Goal: Task Accomplishment & Management: Use online tool/utility

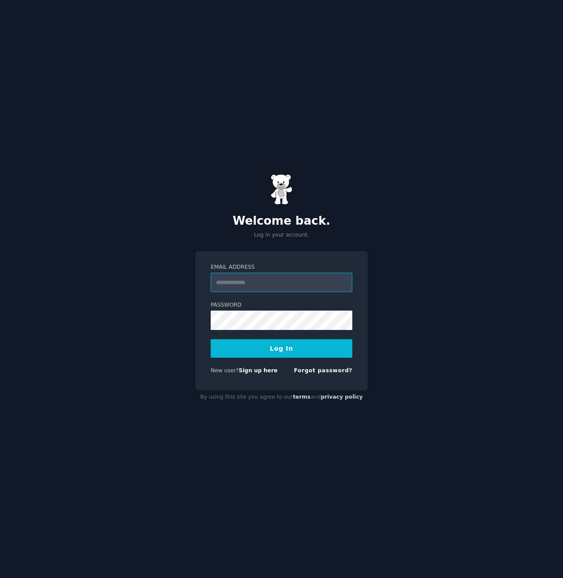
type input "**********"
click at [326, 346] on button "Log In" at bounding box center [282, 348] width 142 height 18
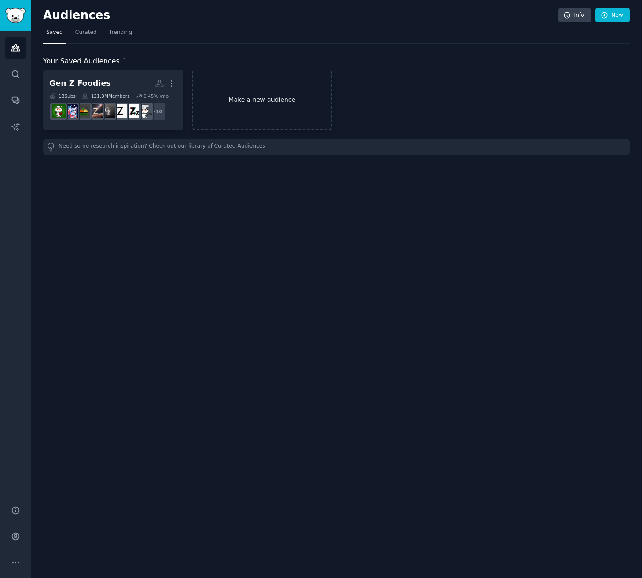
click at [275, 87] on link "Make a new audience" at bounding box center [262, 100] width 140 height 60
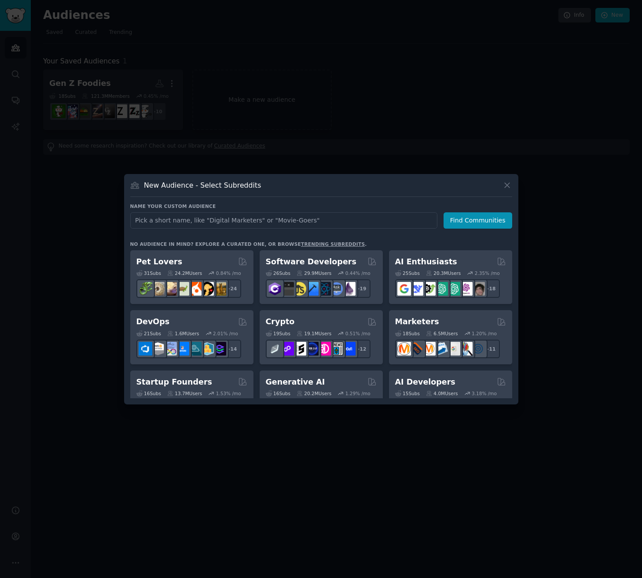
click at [283, 221] on input "text" at bounding box center [283, 220] width 307 height 16
click at [153, 224] on input "Chips Lovers" at bounding box center [283, 220] width 307 height 16
click at [137, 222] on input "Chips Lovers" at bounding box center [283, 220] width 307 height 16
click at [137, 223] on input "Chips Lovers" at bounding box center [283, 220] width 307 height 16
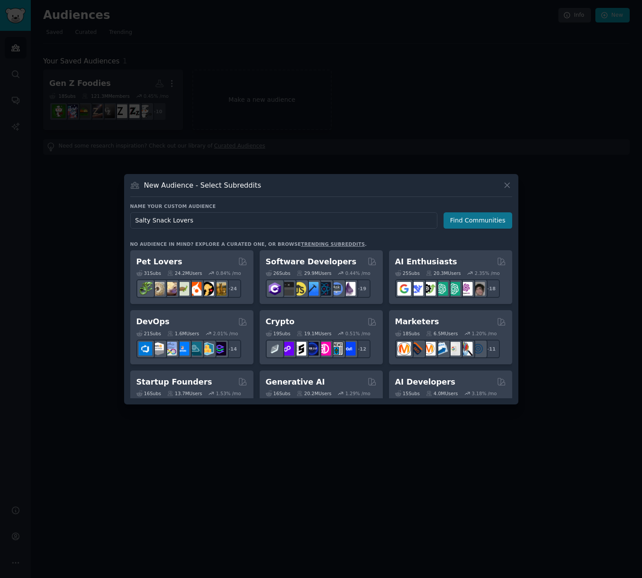
type input "Salty Snack Lovers"
click at [476, 220] on button "Find Communities" at bounding box center [478, 220] width 69 height 16
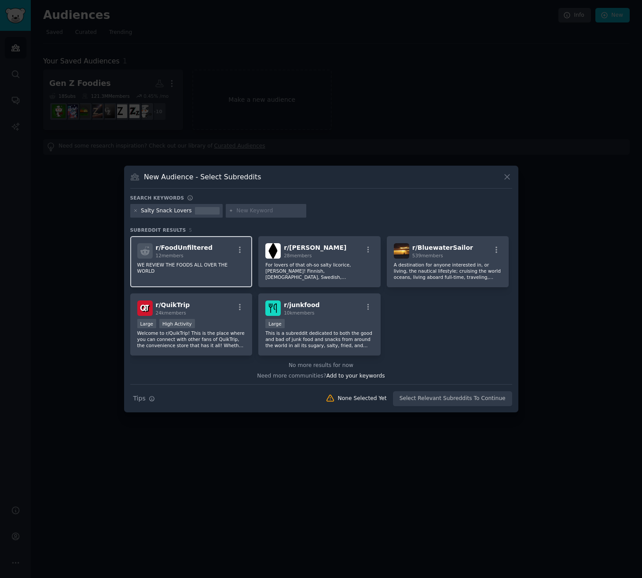
click at [221, 274] on div "r/ FoodUnfiltered 12 members WE REVIEW THE FOODS ALL OVER THE WORLD" at bounding box center [191, 261] width 122 height 51
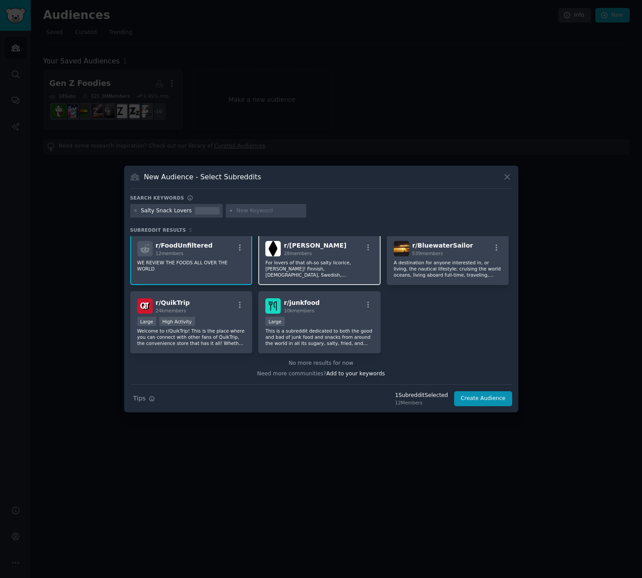
scroll to position [2, 0]
click at [323, 302] on div "r/ junkfood 10k members" at bounding box center [319, 305] width 108 height 15
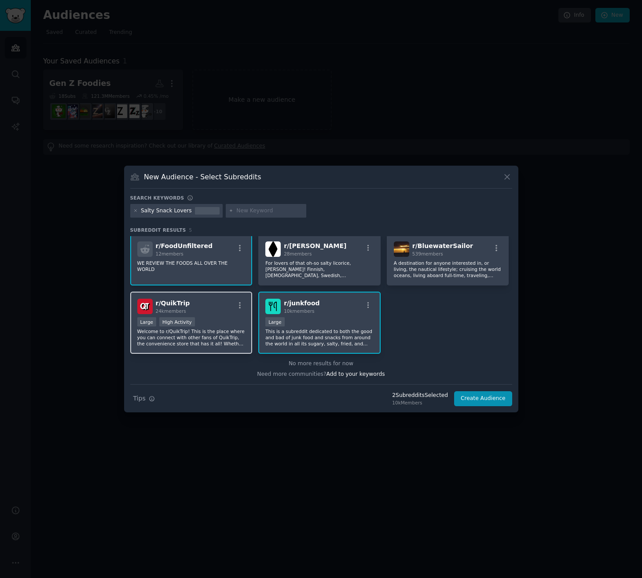
click at [217, 344] on p "Welcome to r/QuikTrip! This is the place where you can connect with other fans …" at bounding box center [191, 337] width 108 height 18
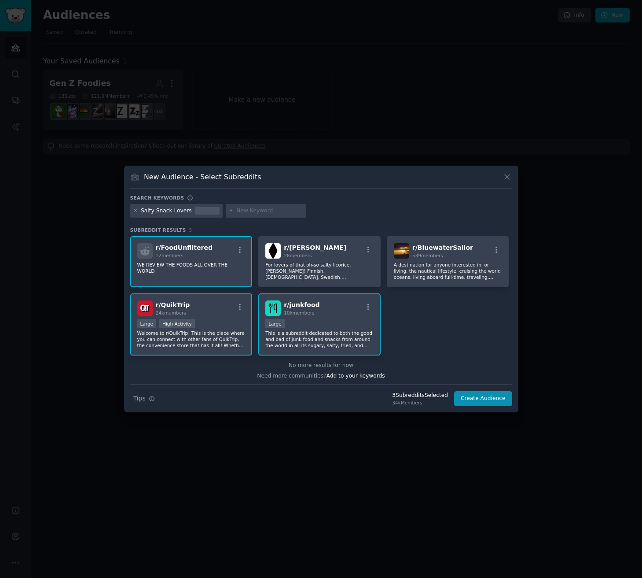
scroll to position [0, 0]
click at [236, 210] on input "text" at bounding box center [269, 211] width 67 height 8
type input "snacks"
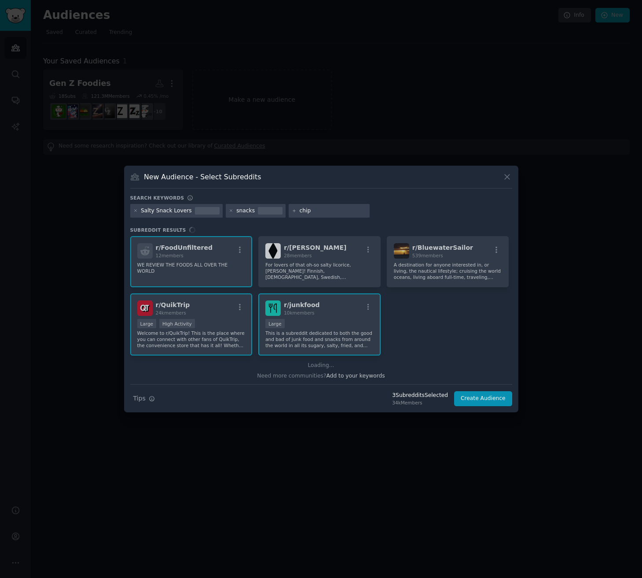
type input "chips"
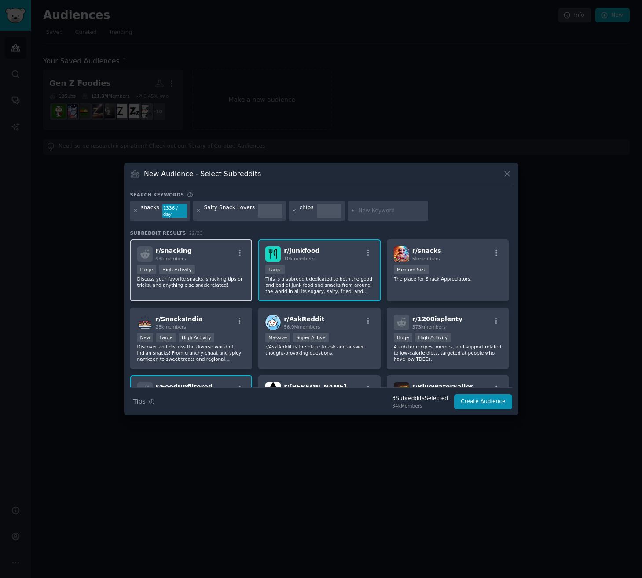
click at [217, 258] on div "r/ snacking 93k members" at bounding box center [191, 253] width 108 height 15
click at [463, 253] on div "r/ snacks 5k members" at bounding box center [448, 253] width 108 height 15
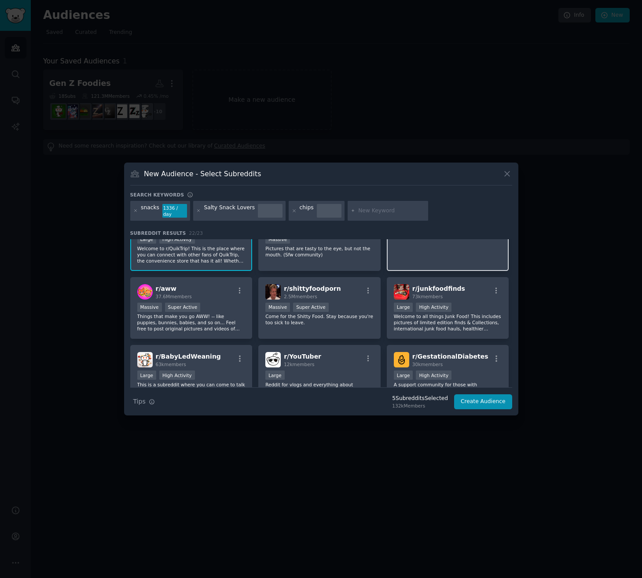
scroll to position [227, 0]
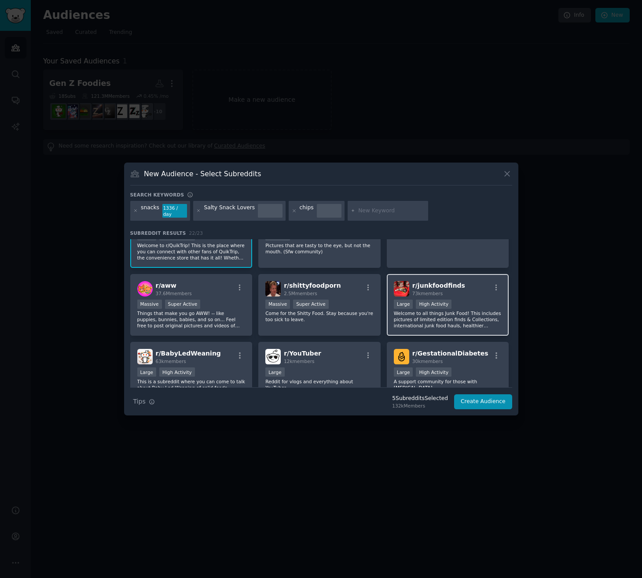
click at [464, 286] on div "r/ junkfoodfinds 73k members" at bounding box center [448, 288] width 108 height 15
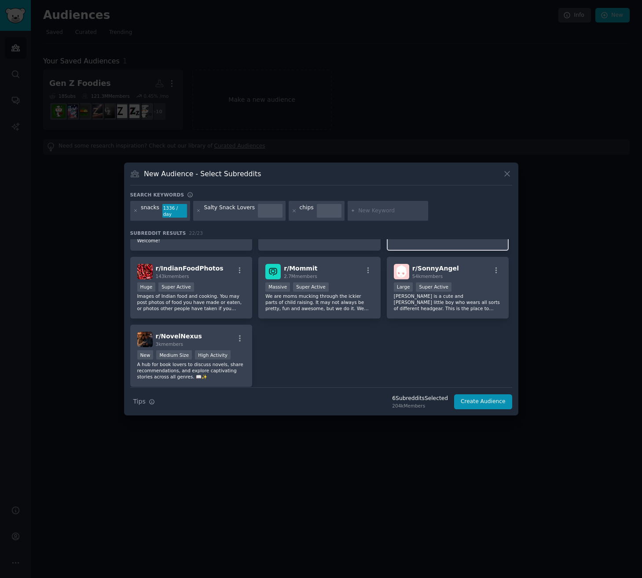
scroll to position [382, 0]
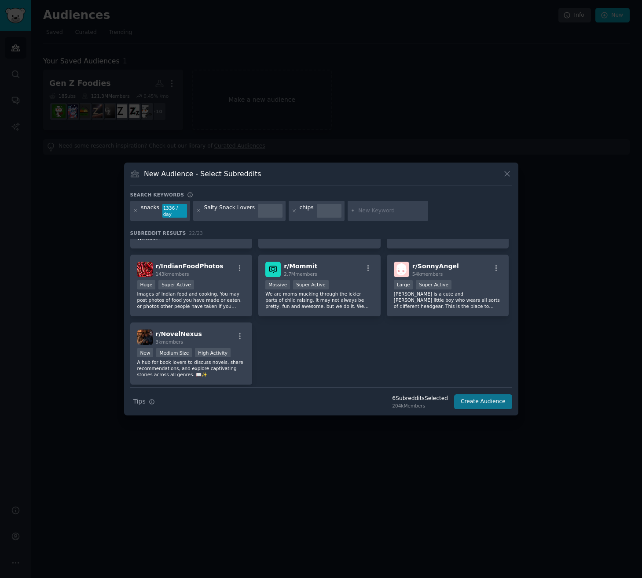
click at [489, 402] on button "Create Audience" at bounding box center [483, 401] width 58 height 15
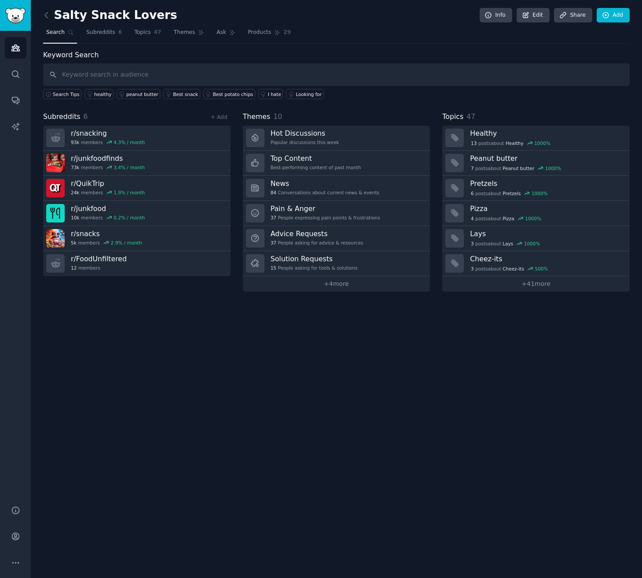
click at [124, 75] on input "text" at bounding box center [336, 74] width 587 height 22
type input "chips"
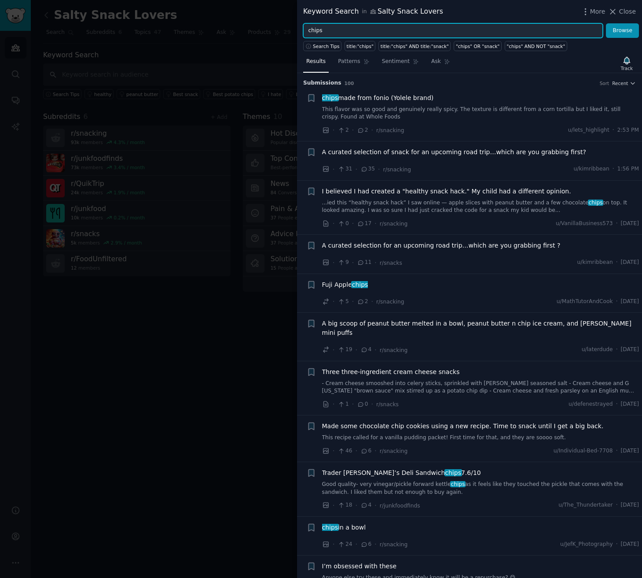
click at [376, 31] on input "chips" at bounding box center [453, 30] width 300 height 15
click at [563, 30] on button "Browse" at bounding box center [622, 30] width 33 height 15
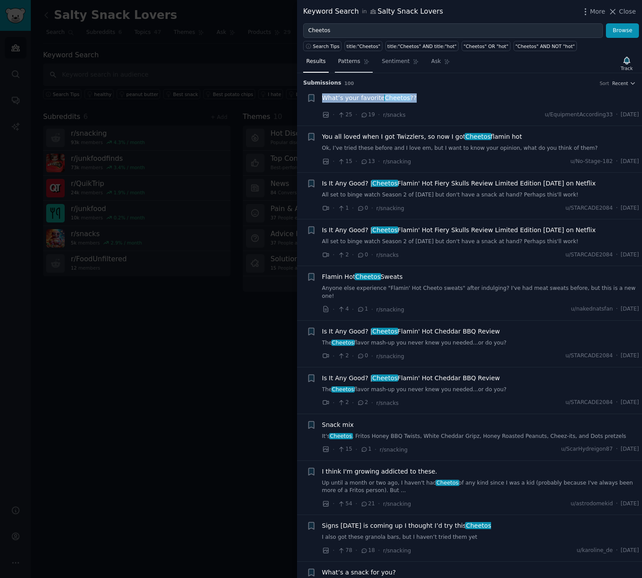
click at [359, 57] on link "Patterns" at bounding box center [353, 64] width 37 height 18
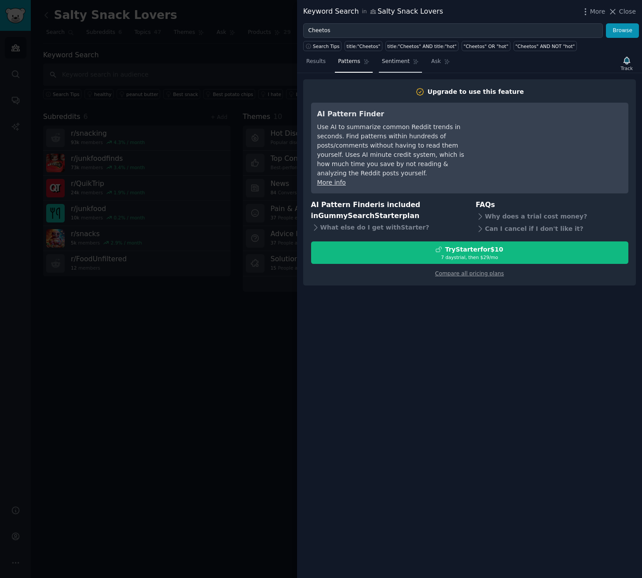
click at [392, 60] on span "Sentiment" at bounding box center [396, 62] width 28 height 8
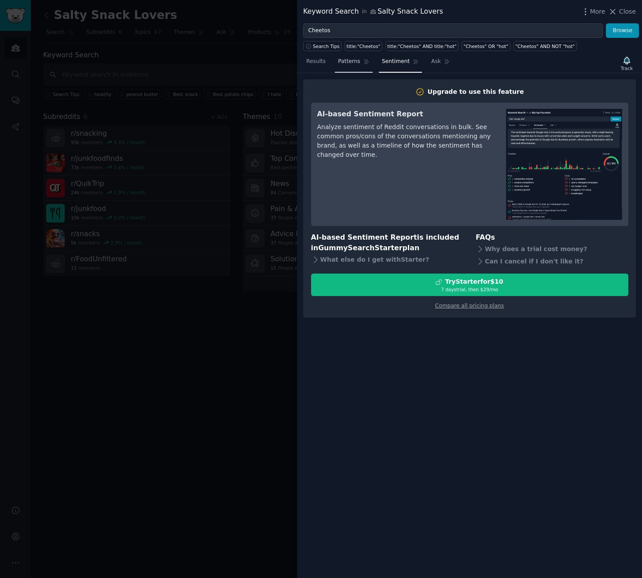
click at [348, 67] on link "Patterns" at bounding box center [353, 64] width 37 height 18
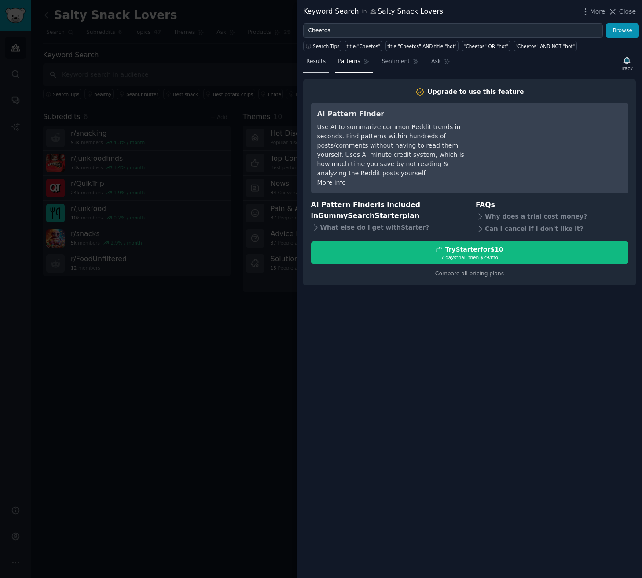
click at [328, 67] on link "Results" at bounding box center [316, 64] width 26 height 18
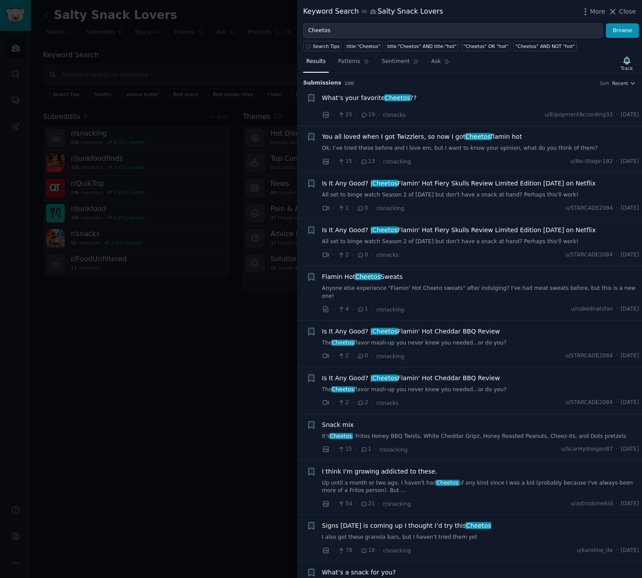
click at [385, 97] on span "Cheetos" at bounding box center [397, 97] width 27 height 7
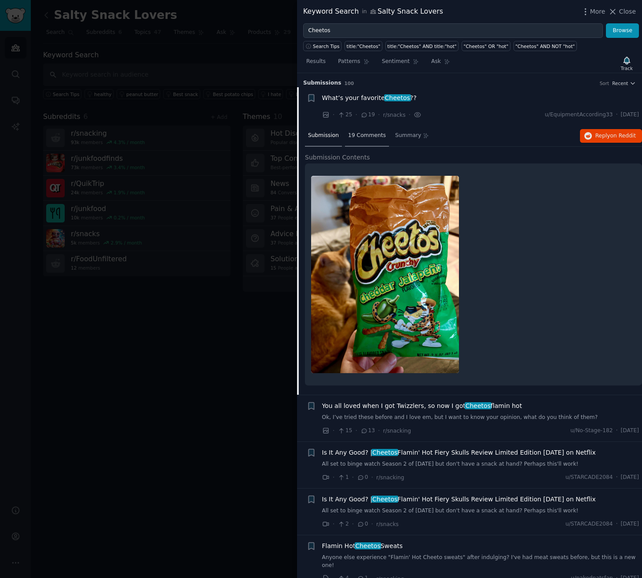
click at [364, 133] on span "19 Comments" at bounding box center [367, 136] width 38 height 8
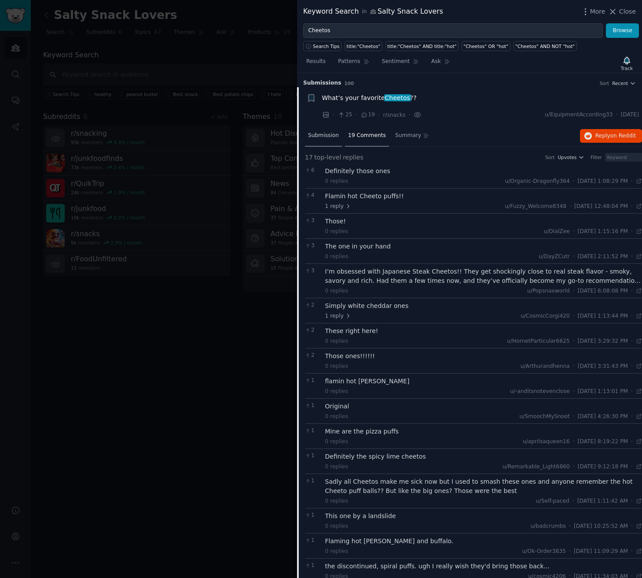
click at [340, 137] on div "Submission" at bounding box center [323, 135] width 37 height 21
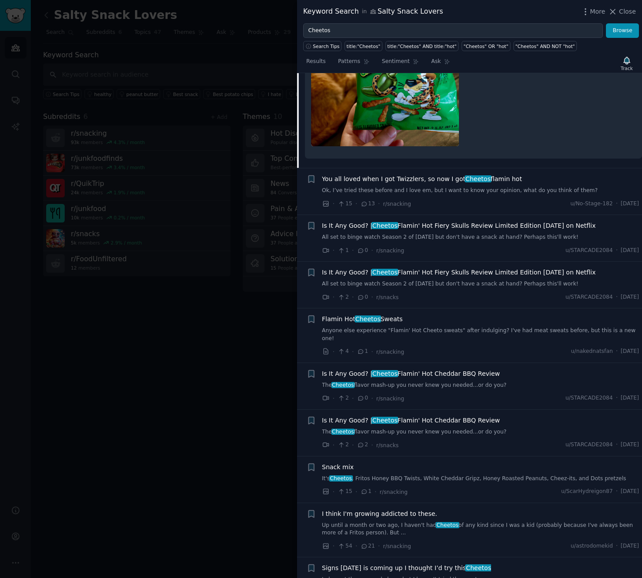
scroll to position [241, 0]
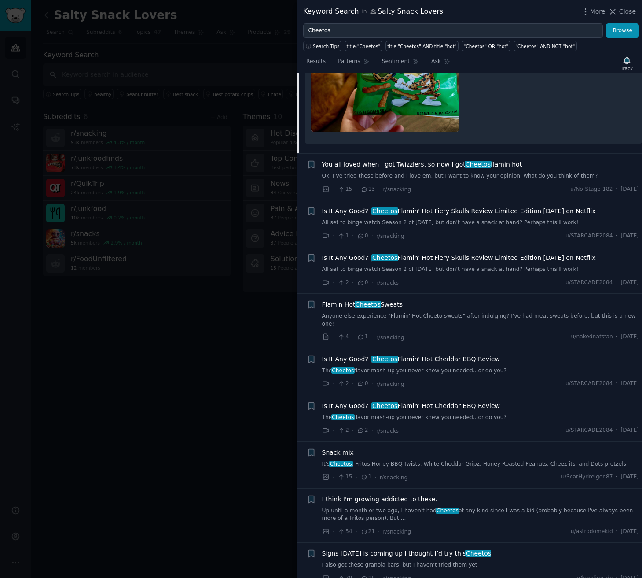
click at [427, 354] on span "Is It Any Good? | Cheetos Flamin' Hot Cheddar BBQ Review" at bounding box center [411, 358] width 178 height 9
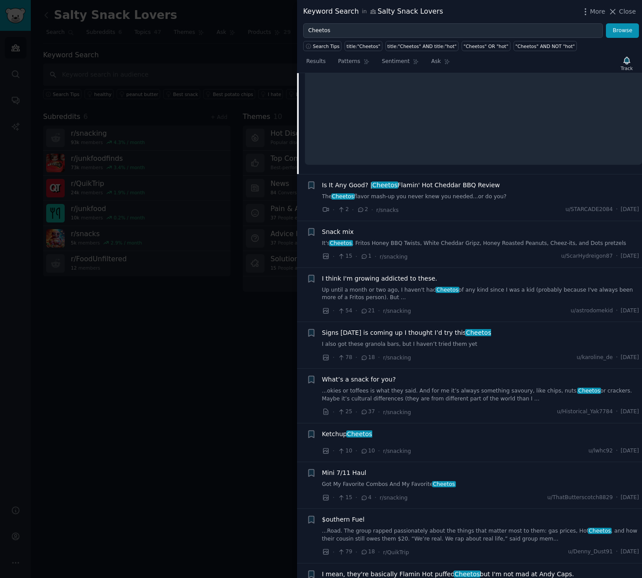
scroll to position [380, 0]
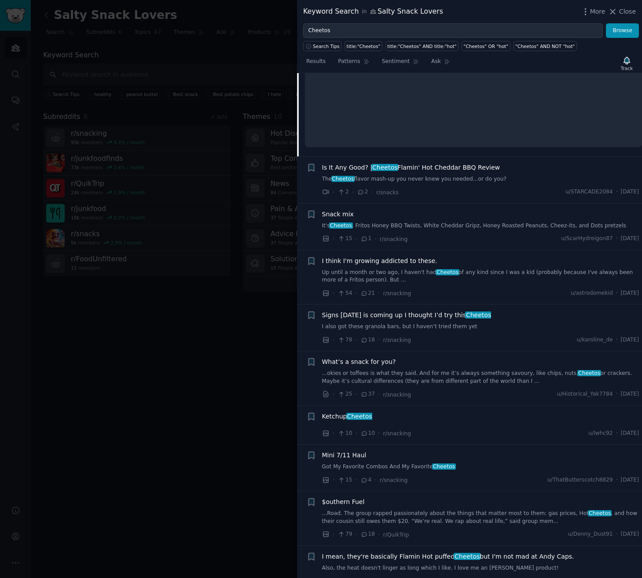
click at [414, 310] on span "Signs Halloween is coming up I thought I’d try this Cheetos" at bounding box center [406, 314] width 169 height 9
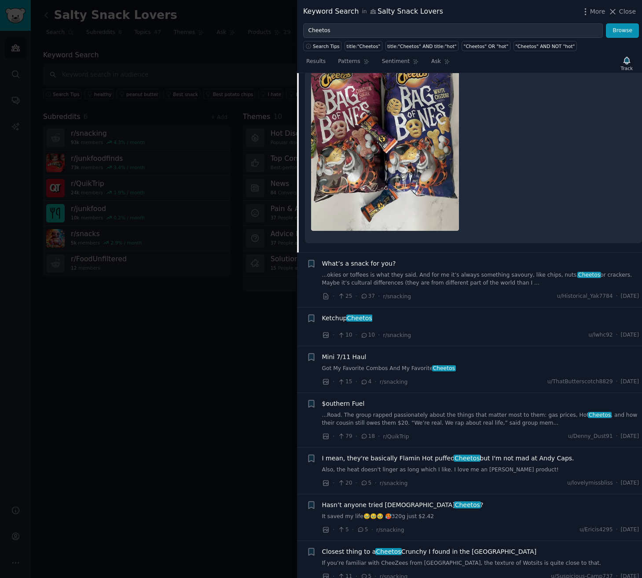
scroll to position [596, 0]
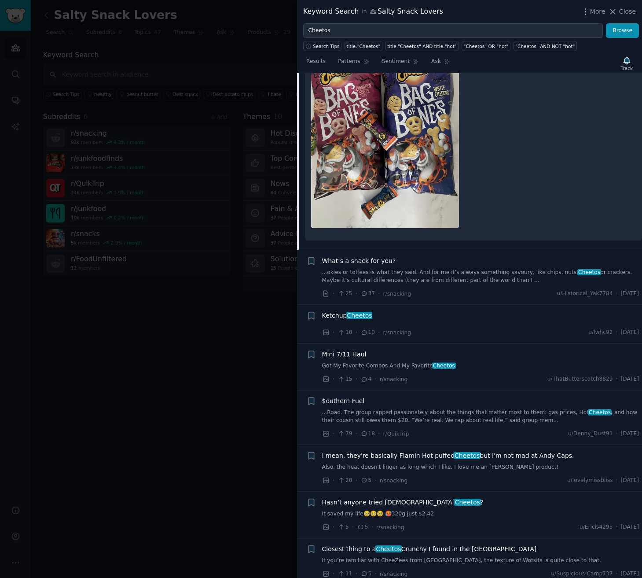
click at [362, 312] on span "Cheetos" at bounding box center [359, 315] width 27 height 7
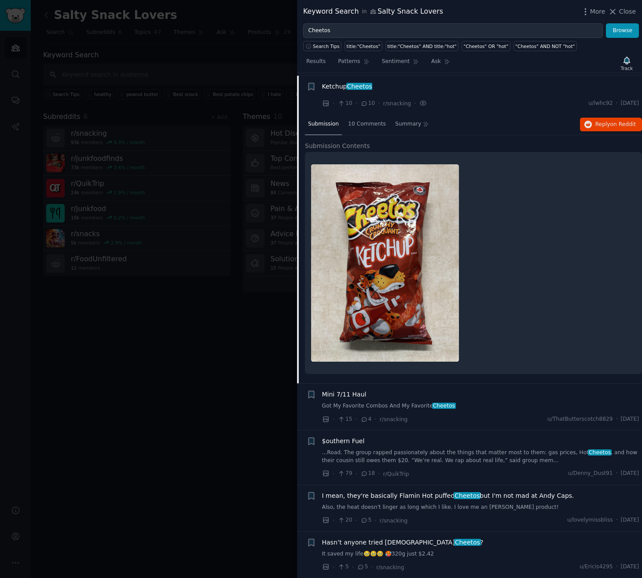
scroll to position [543, 0]
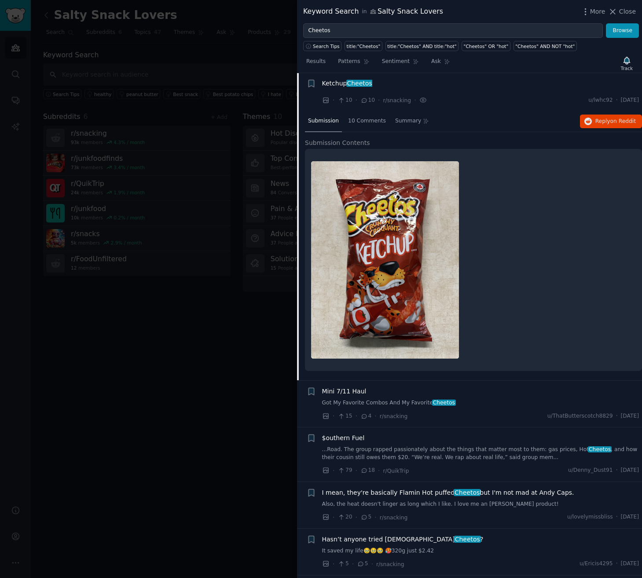
click at [403, 399] on link "Got My Favorite Combos And My Favorite Cheetos" at bounding box center [480, 403] width 317 height 8
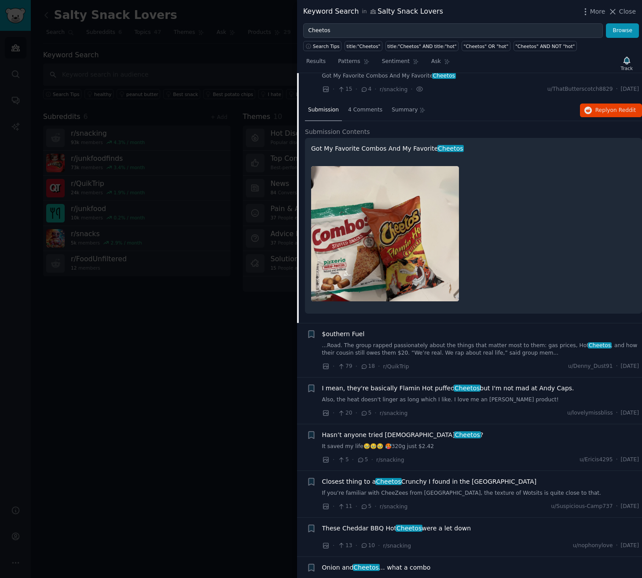
scroll to position [620, 0]
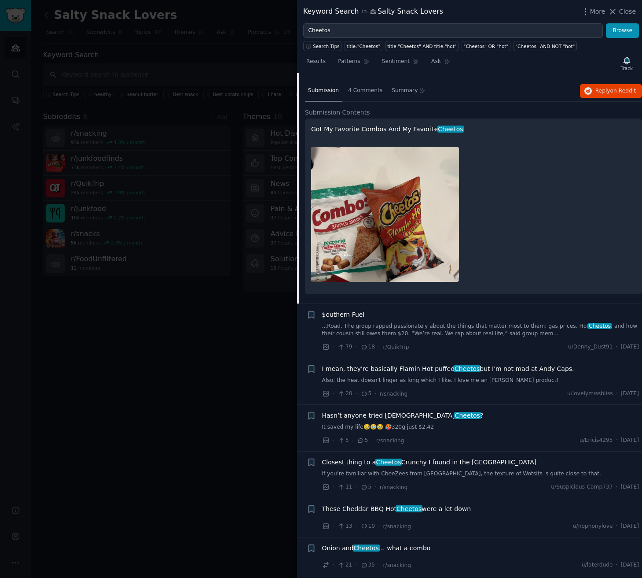
click at [441, 322] on link "...Road. The group rapped passionately about the things that matter most to the…" at bounding box center [480, 329] width 317 height 15
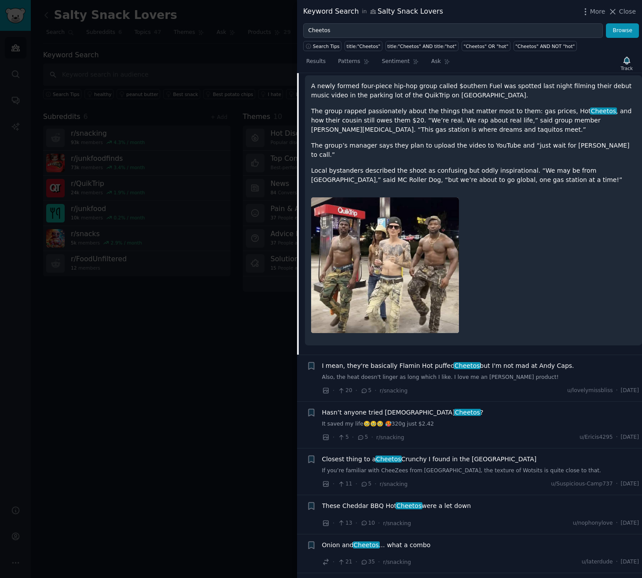
scroll to position [720, 0]
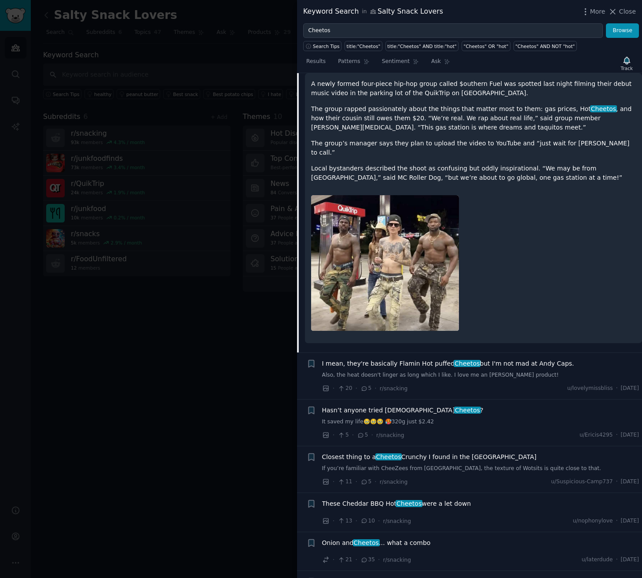
click at [399, 405] on span "Hasn’t anyone tried Chinese Cheetos ?" at bounding box center [403, 409] width 162 height 9
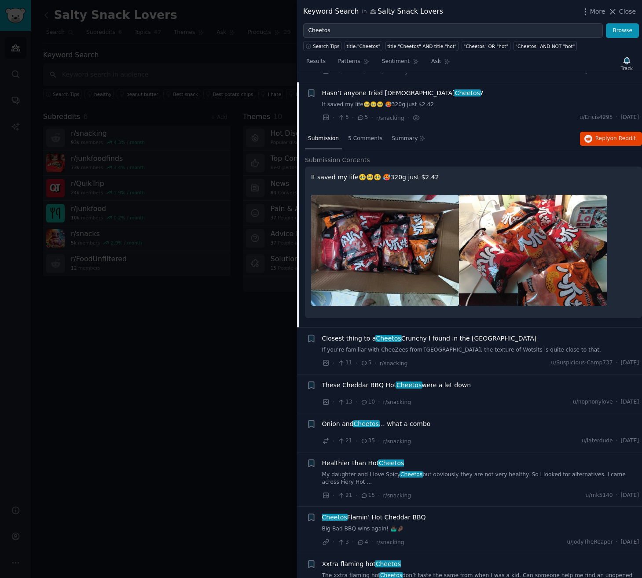
scroll to position [718, 0]
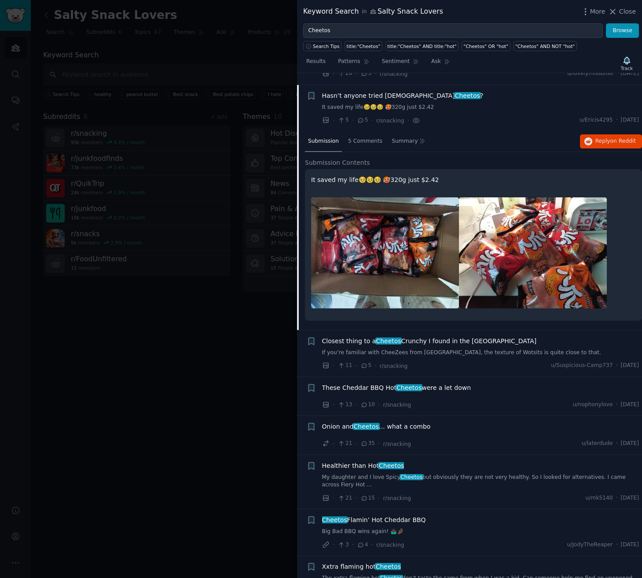
click at [484, 349] on link "If you’re familiar with CheeZees from Trinidad & Tobago, the texture of Wotsits…" at bounding box center [480, 353] width 317 height 8
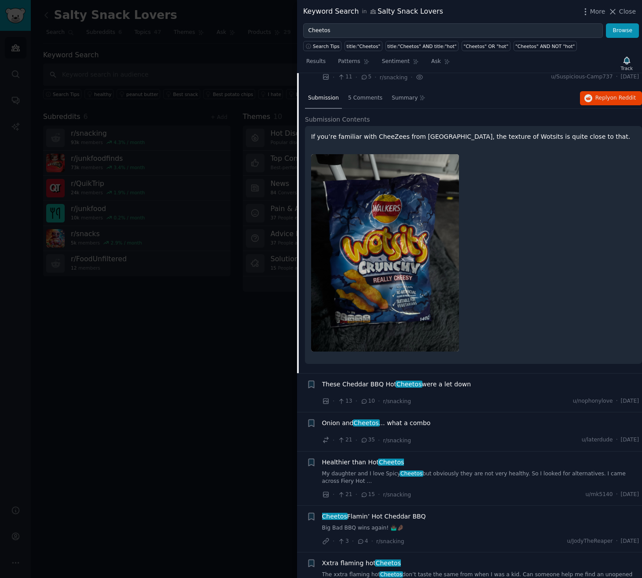
scroll to position [829, 0]
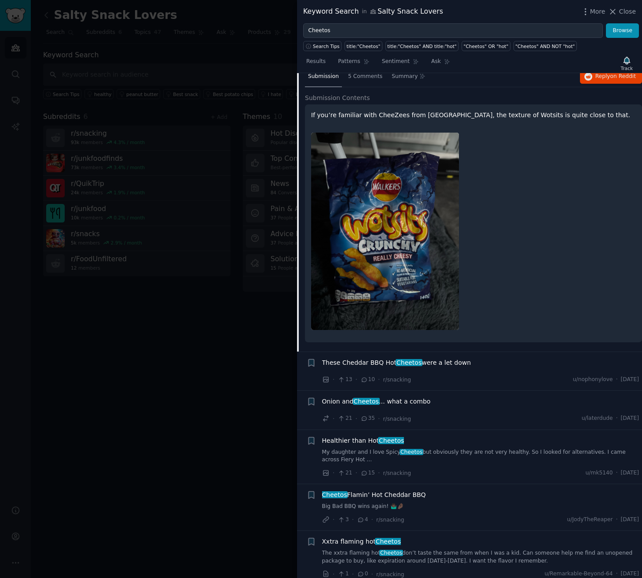
click at [432, 436] on div "Healthier than Hot Cheetos My daughter and I love Spicy Cheetos but obviously t…" at bounding box center [480, 450] width 317 height 28
click at [433, 448] on link "My daughter and I love Spicy Cheetos but obviously they are not very healthy. S…" at bounding box center [480, 455] width 317 height 15
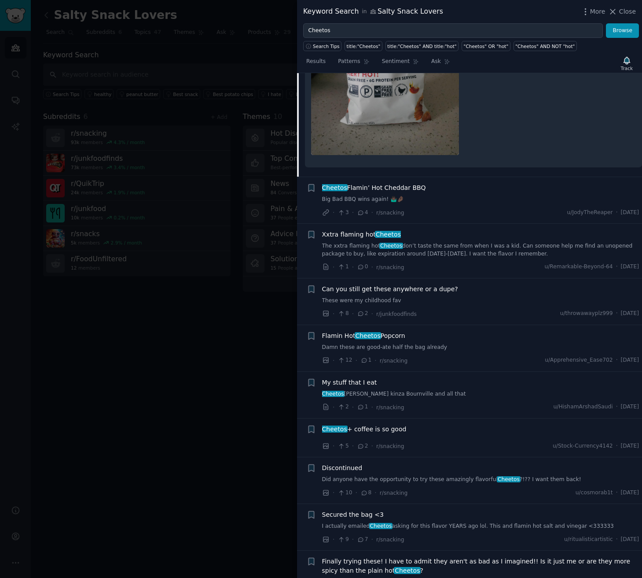
scroll to position [1209, 0]
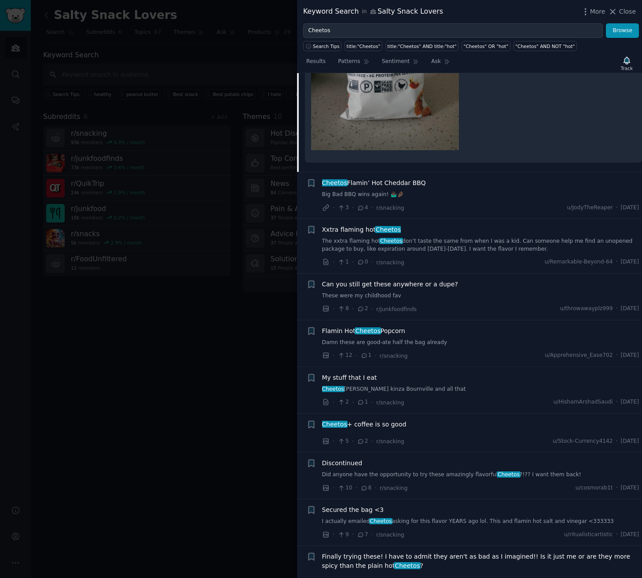
click at [364, 373] on span "My stuff that I eat" at bounding box center [349, 377] width 55 height 9
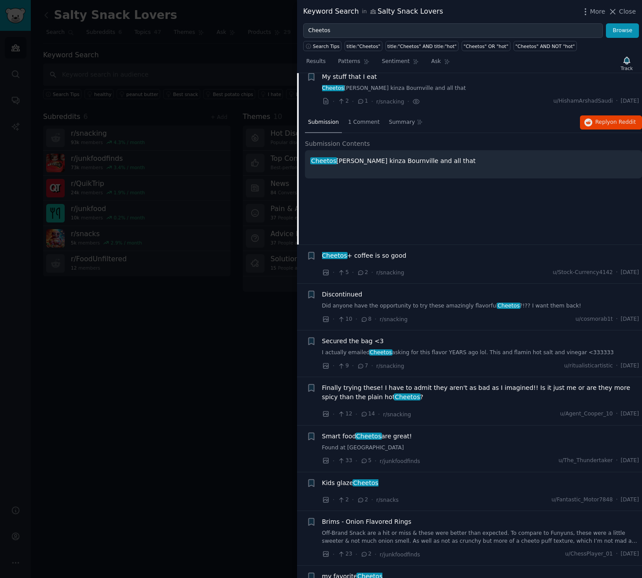
scroll to position [1158, 0]
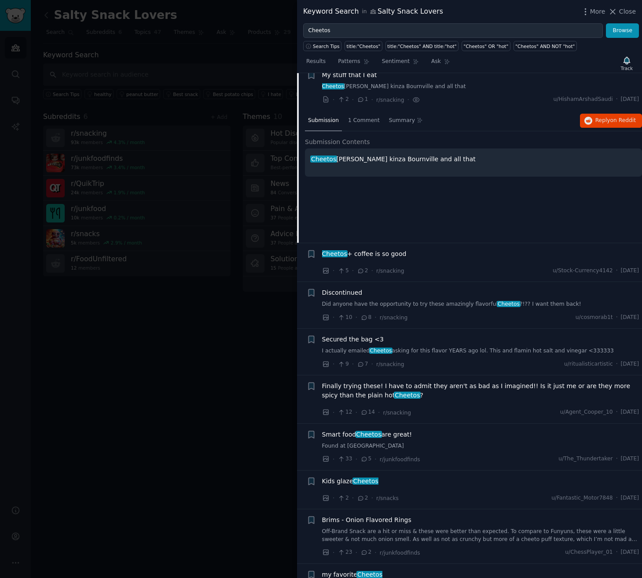
click at [400, 249] on span "Cheetos + coffee is so good" at bounding box center [364, 253] width 85 height 9
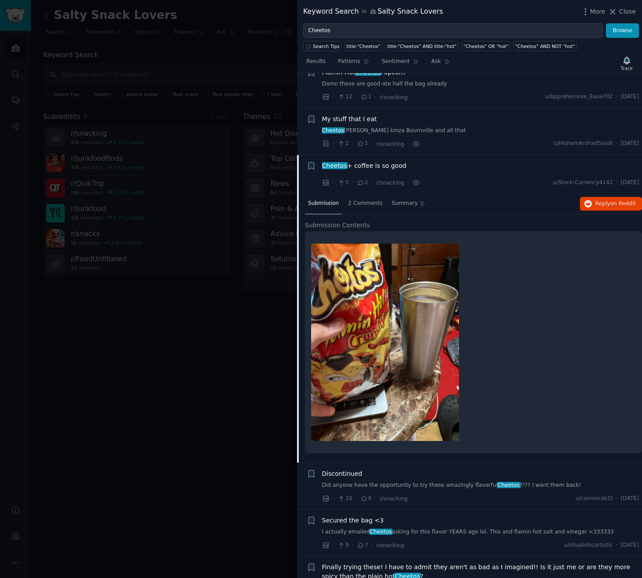
scroll to position [1121, 0]
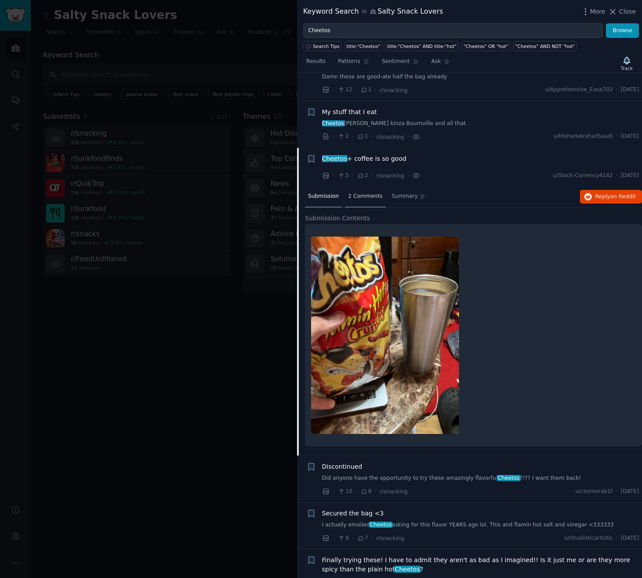
click at [364, 192] on span "2 Comments" at bounding box center [365, 196] width 34 height 8
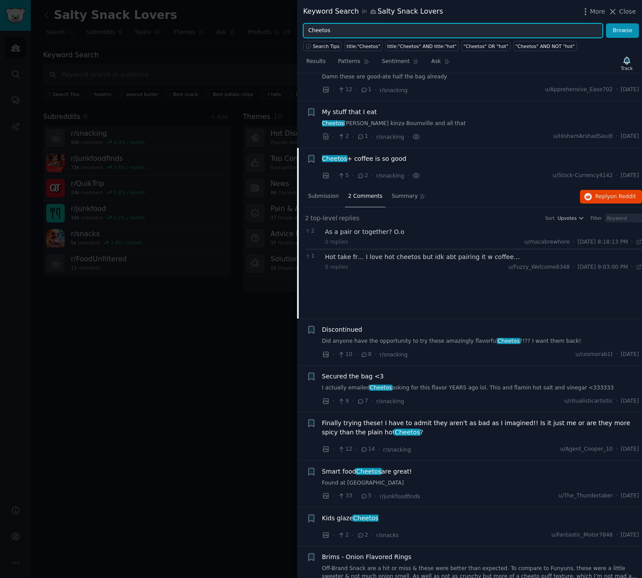
click at [508, 32] on input "Cheetos" at bounding box center [453, 30] width 300 height 15
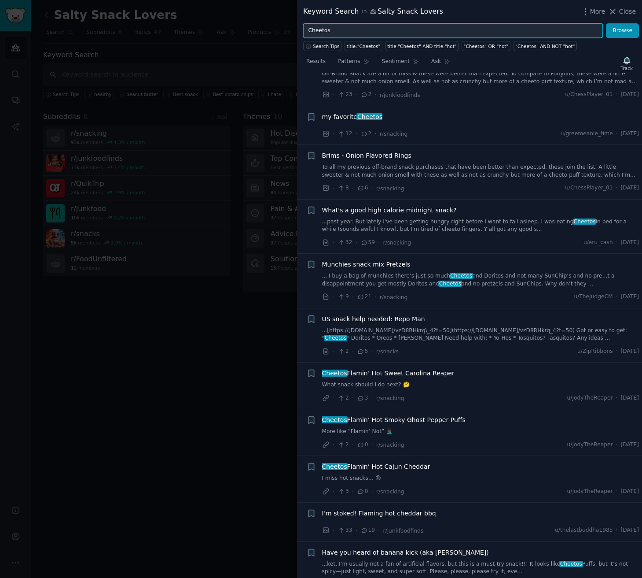
scroll to position [1616, 0]
click at [425, 217] on link "...past year. But lately I've been getting hungry right before I want to fall a…" at bounding box center [480, 224] width 317 height 15
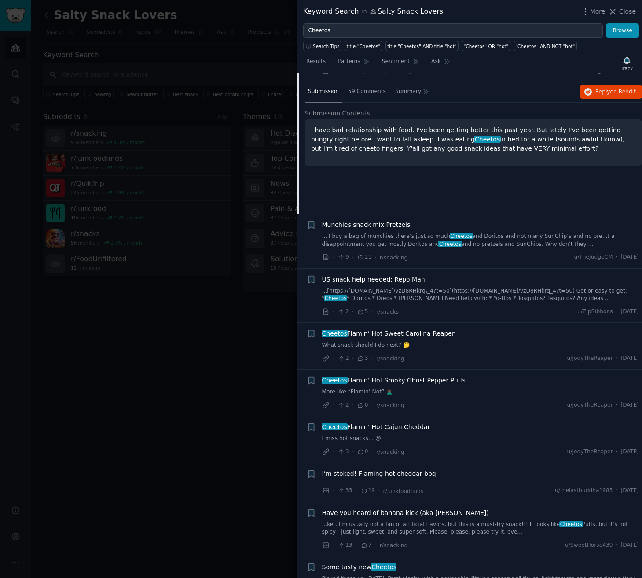
scroll to position [1672, 0]
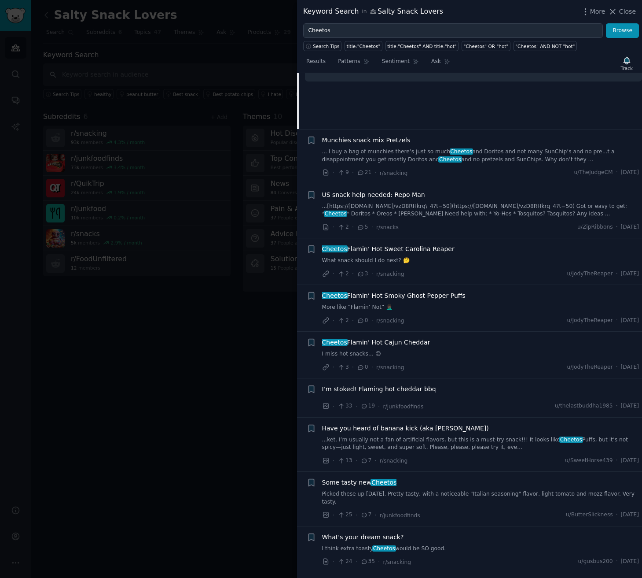
click at [424, 350] on link "I miss hot snacks… 😞" at bounding box center [480, 354] width 317 height 8
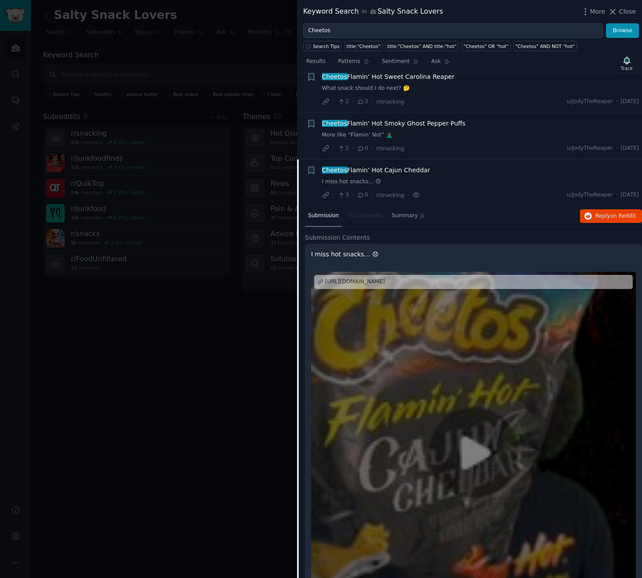
scroll to position [1762, 0]
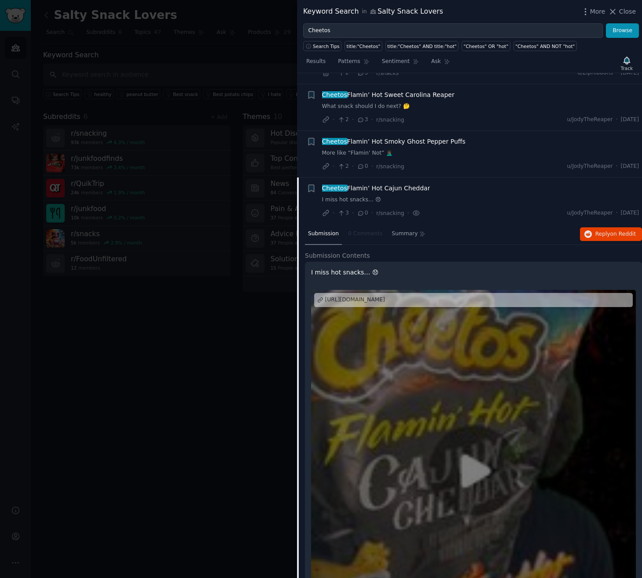
click at [405, 184] on span "Cheetos Flamin’ Hot Cajun Cheddar" at bounding box center [376, 188] width 108 height 9
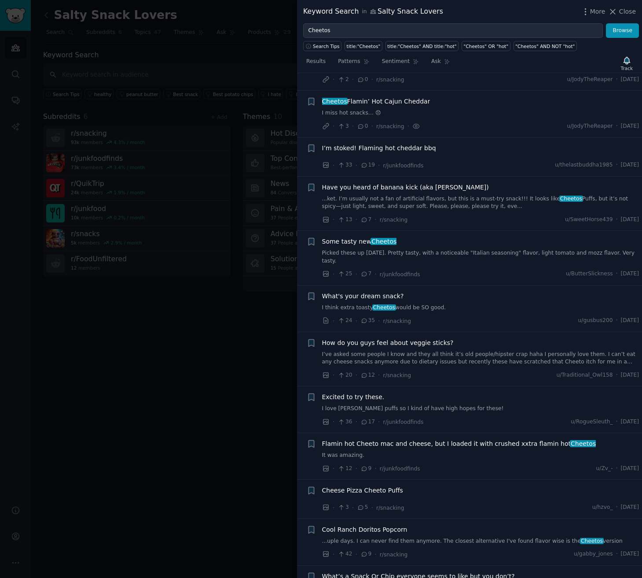
scroll to position [1849, 0]
click at [409, 96] on span "Cheetos Flamin’ Hot Cajun Cheddar" at bounding box center [376, 100] width 108 height 9
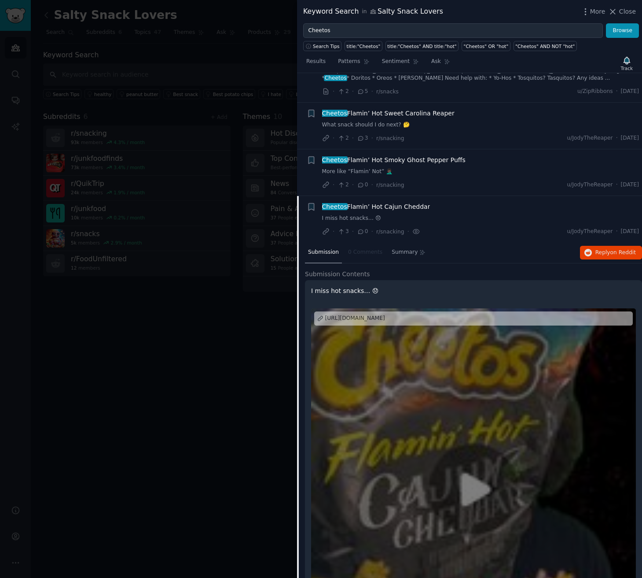
scroll to position [1741, 0]
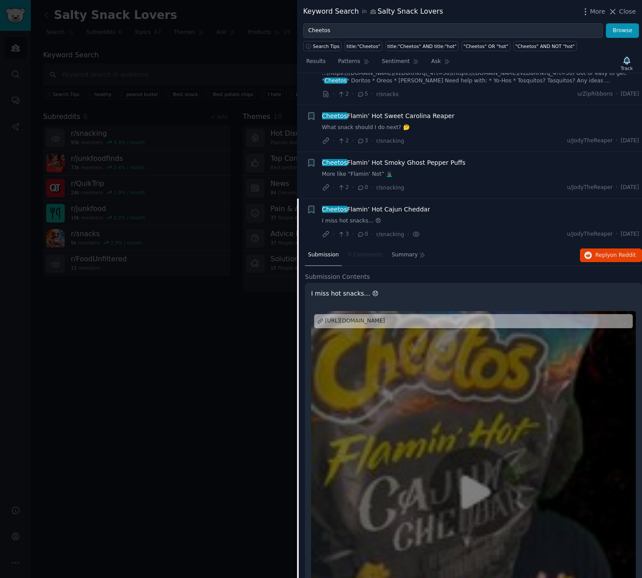
click at [422, 158] on div "Cheetos Flamin’ Hot Smoky Ghost Pepper Puffs More like “Flamin’ Not” 🤦🏿‍♂️" at bounding box center [480, 168] width 317 height 20
click at [416, 158] on span "Cheetos Flamin’ Hot Smoky Ghost Pepper Puffs" at bounding box center [394, 162] width 144 height 9
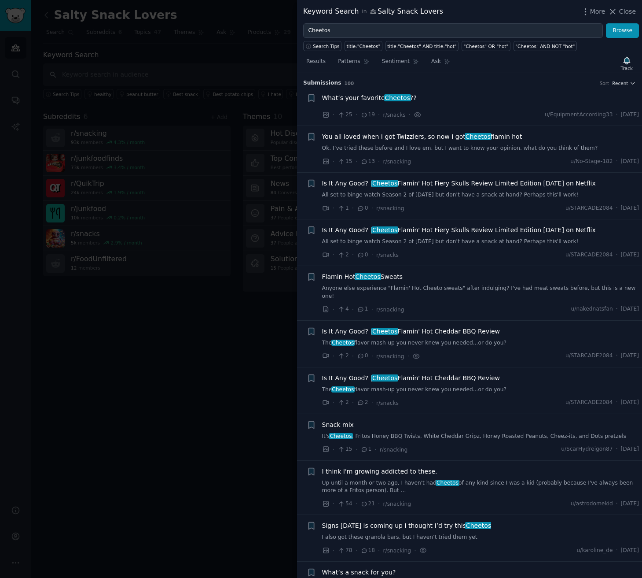
click at [422, 139] on span "You all loved when I got Twizzlers, so now I got Cheetos flamin hot" at bounding box center [422, 136] width 200 height 9
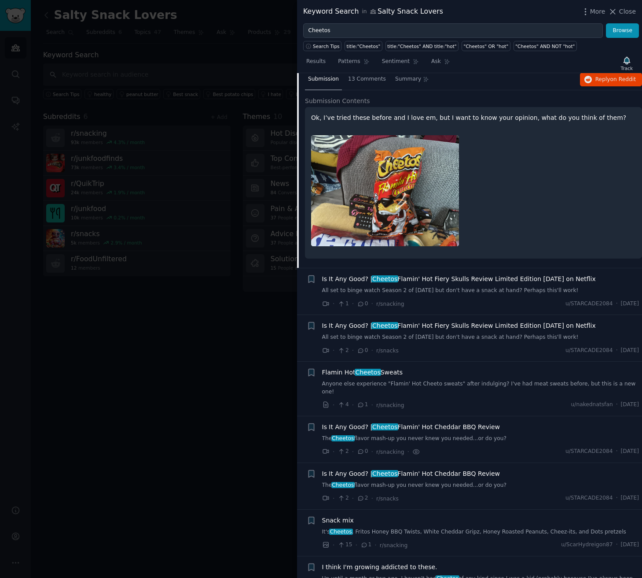
scroll to position [121, 0]
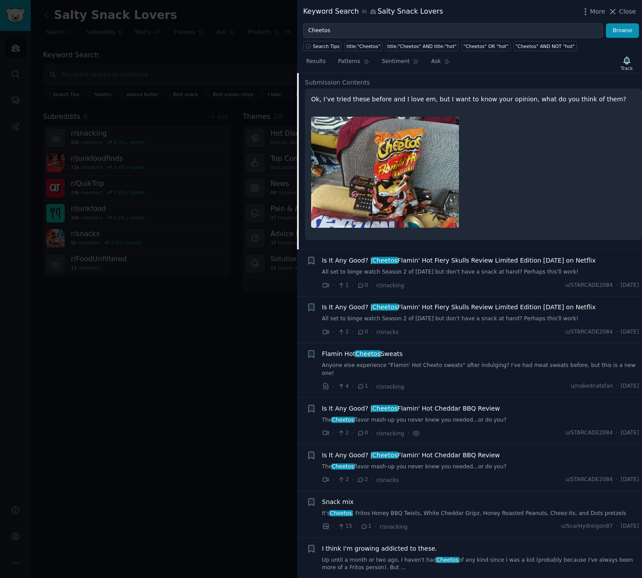
click at [435, 256] on span "Is It Any Good? | Cheetos Flamin' Hot Fiery Skulls Review Limited Edition Wedne…" at bounding box center [459, 260] width 274 height 9
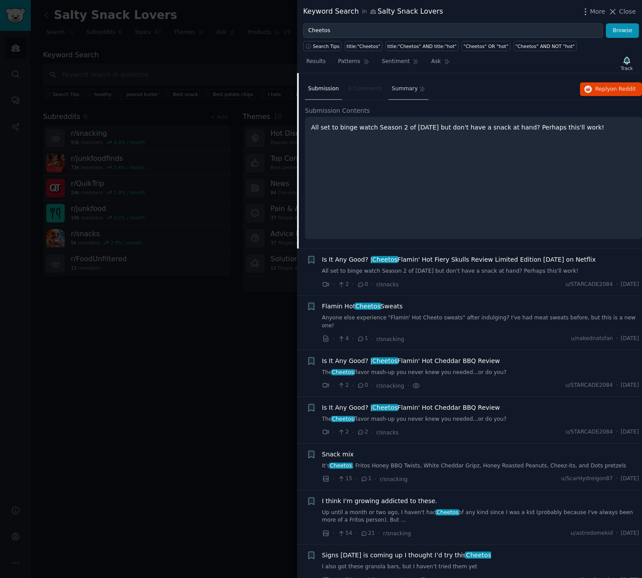
scroll to position [180, 0]
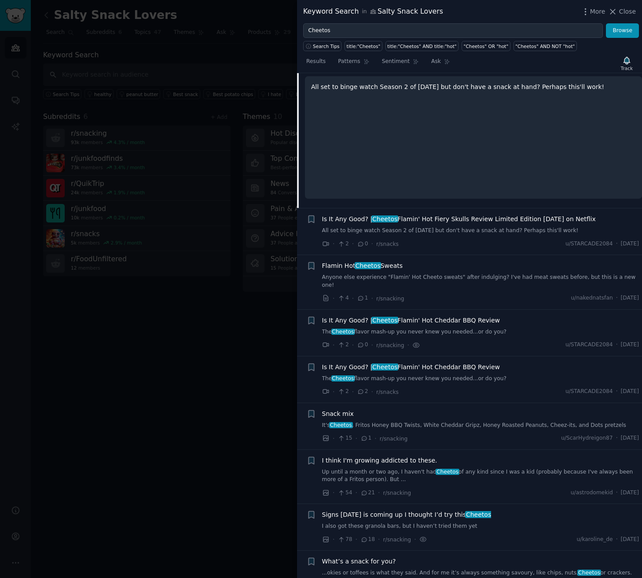
click at [453, 219] on span "Is It Any Good? | Cheetos Flamin' Hot Fiery Skulls Review Limited Edition Wedne…" at bounding box center [459, 218] width 274 height 9
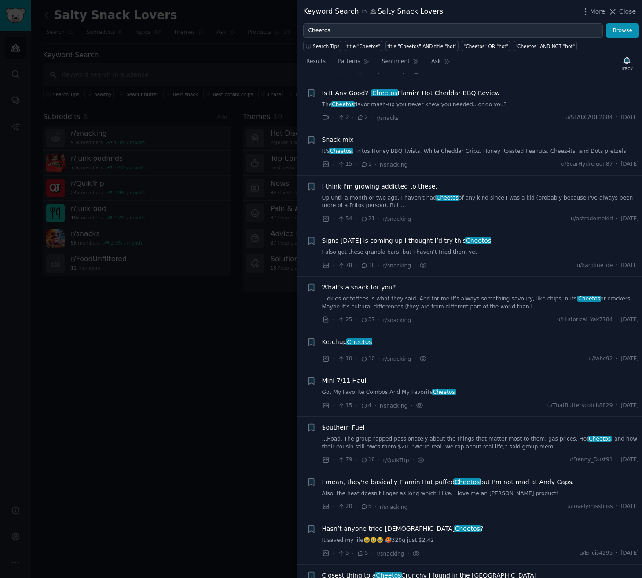
scroll to position [455, 0]
click at [454, 194] on link "Up until a month or two ago, I haven't had Cheetos of any kind since I was a ki…" at bounding box center [480, 201] width 317 height 15
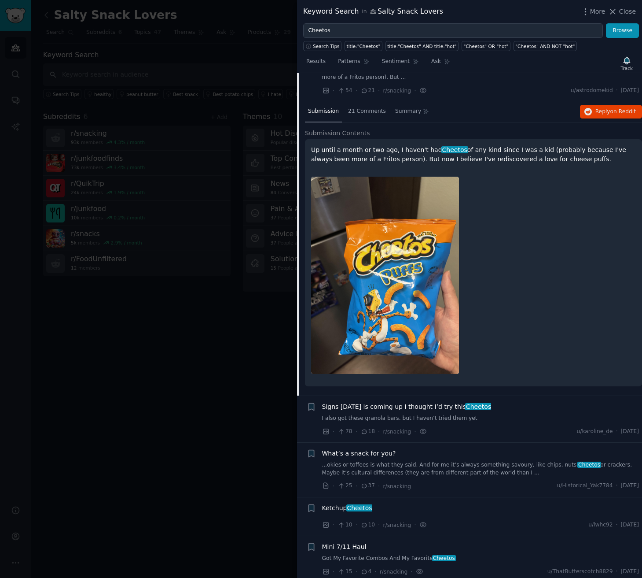
scroll to position [404, 0]
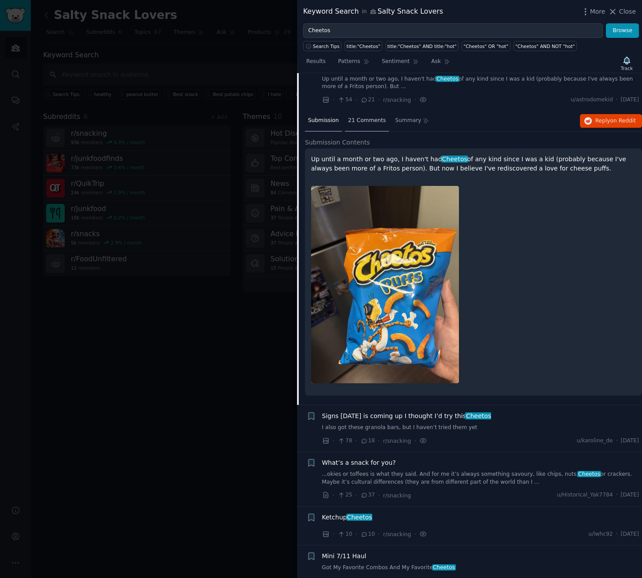
click at [367, 117] on span "21 Comments" at bounding box center [367, 121] width 38 height 8
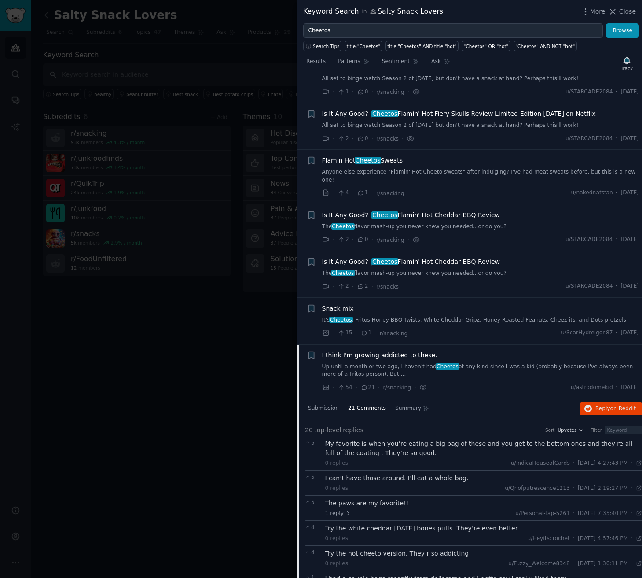
scroll to position [202, 0]
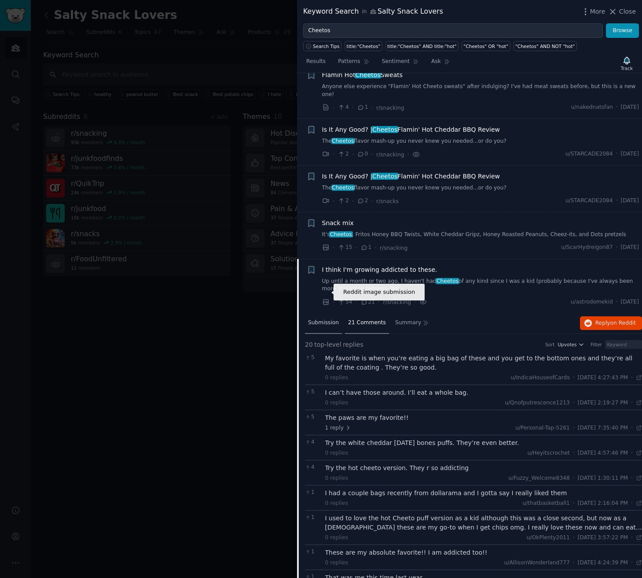
click at [318, 319] on span "Submission" at bounding box center [323, 323] width 31 height 8
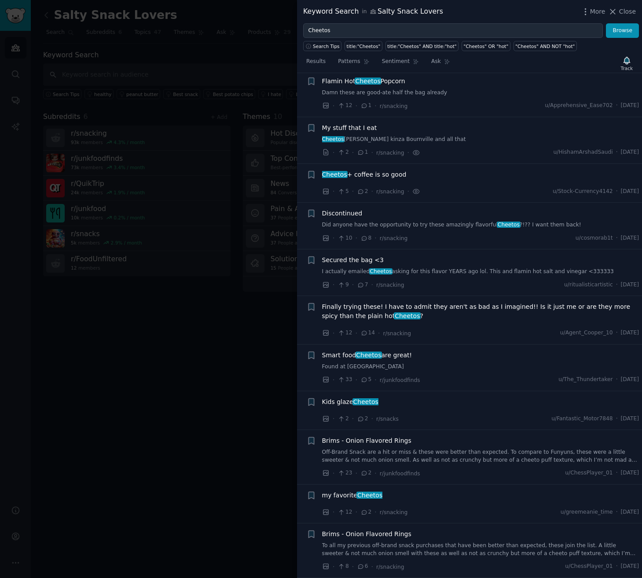
scroll to position [1418, 0]
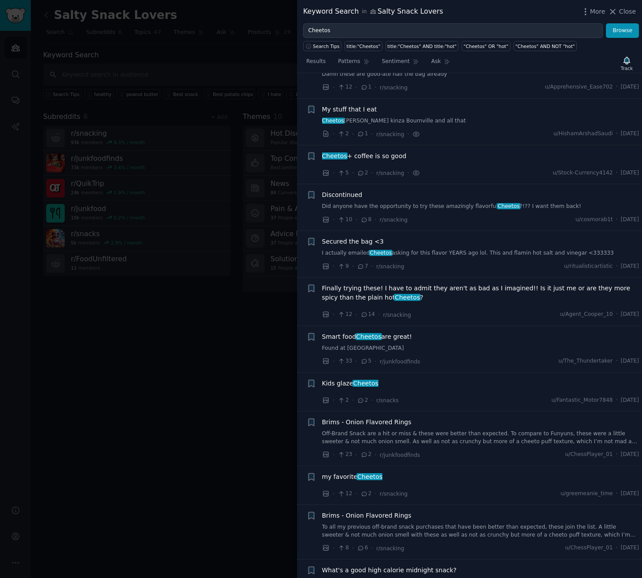
click at [394, 332] on span "Smart food Cheetos are great!" at bounding box center [367, 336] width 90 height 9
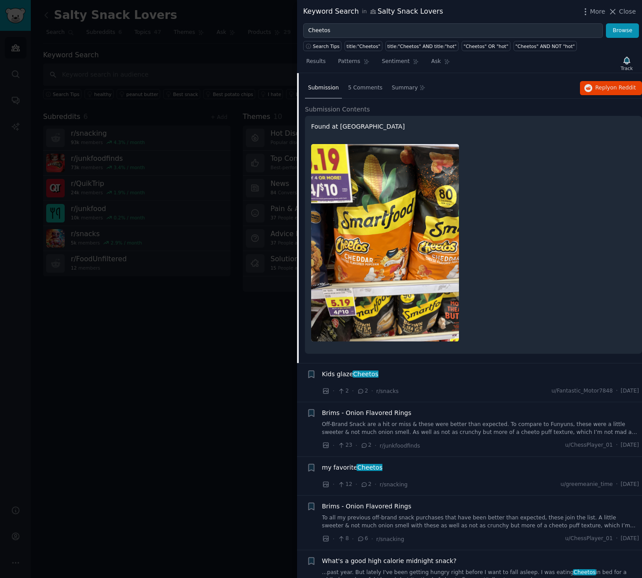
scroll to position [1362, 0]
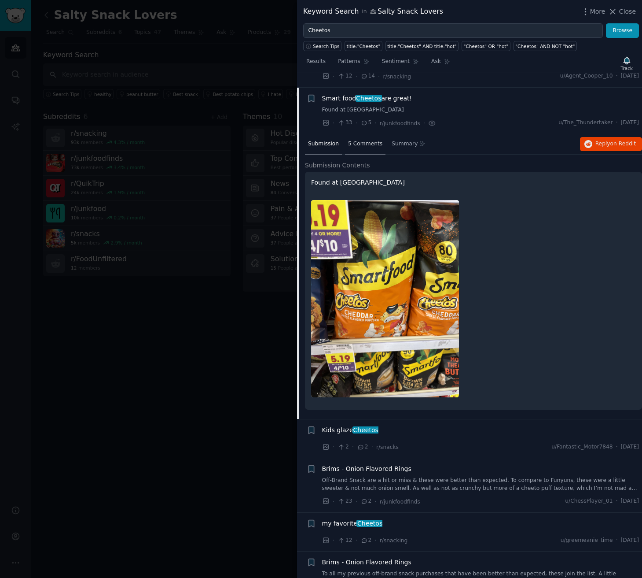
click at [366, 134] on div "5 Comments" at bounding box center [365, 144] width 40 height 21
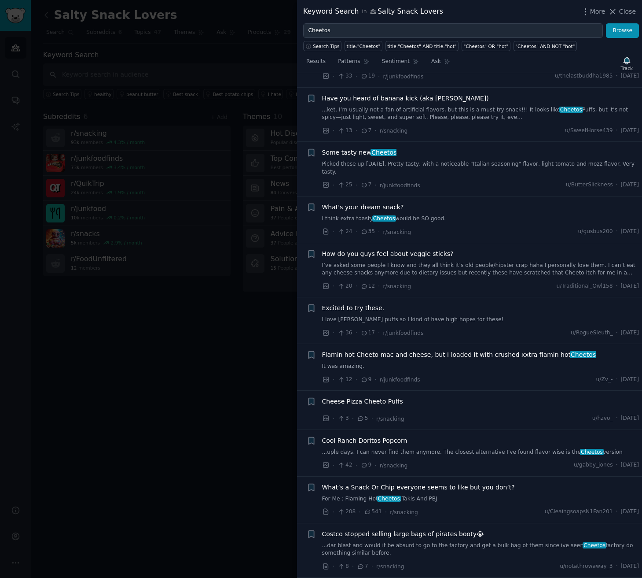
scroll to position [2070, 0]
click at [442, 248] on span "How do you guys feel about veggie sticks?" at bounding box center [388, 252] width 132 height 9
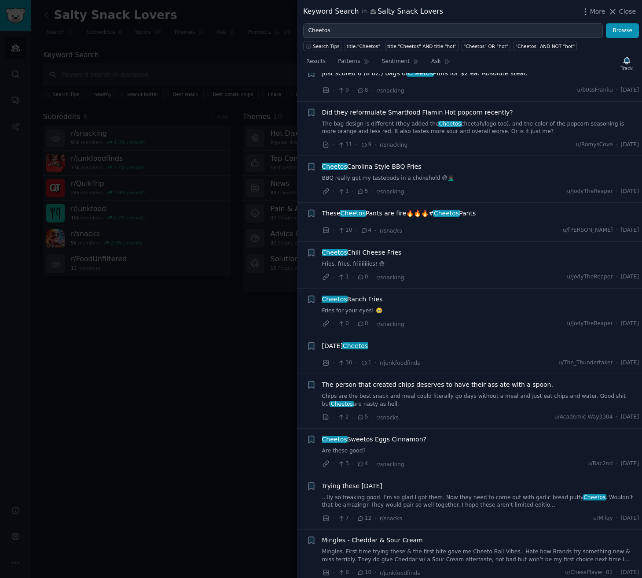
scroll to position [2986, 0]
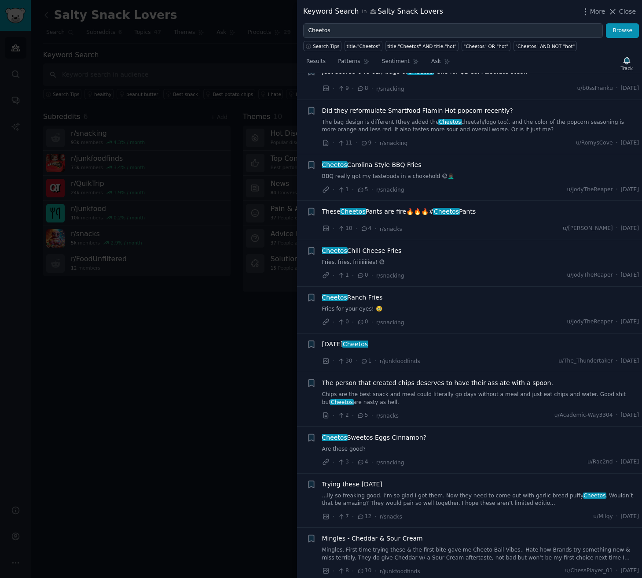
click at [398, 246] on span "Cheetos Chili Cheese Fries" at bounding box center [362, 250] width 80 height 9
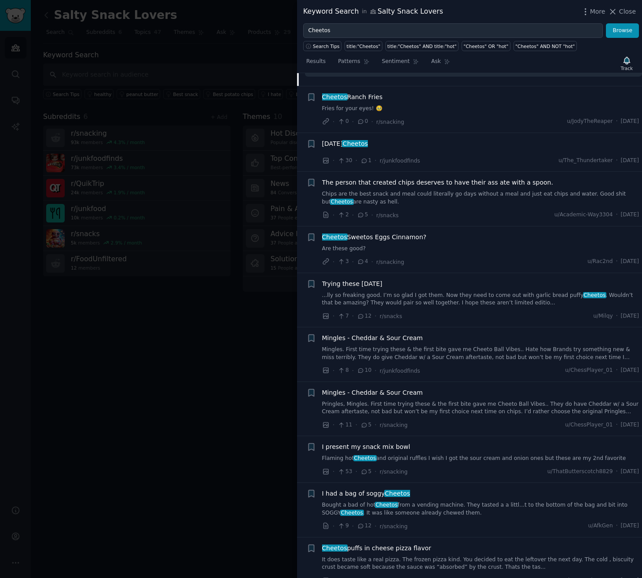
scroll to position [3218, 0]
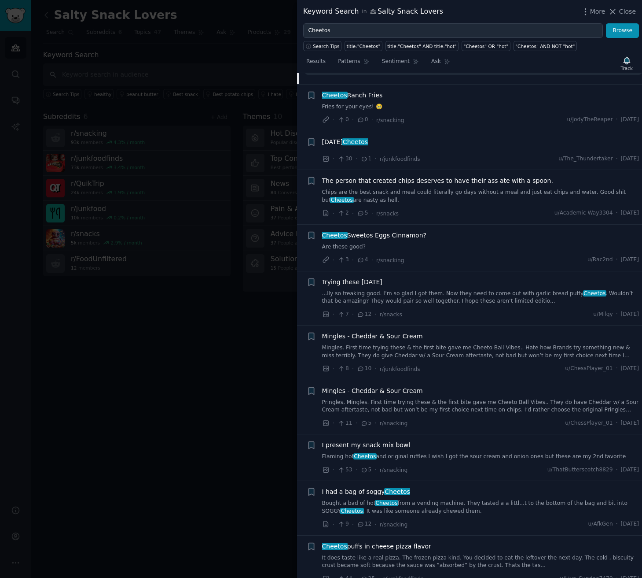
click at [408, 231] on span "Cheetos Sweetos Eggs Cinnamon?" at bounding box center [374, 235] width 104 height 9
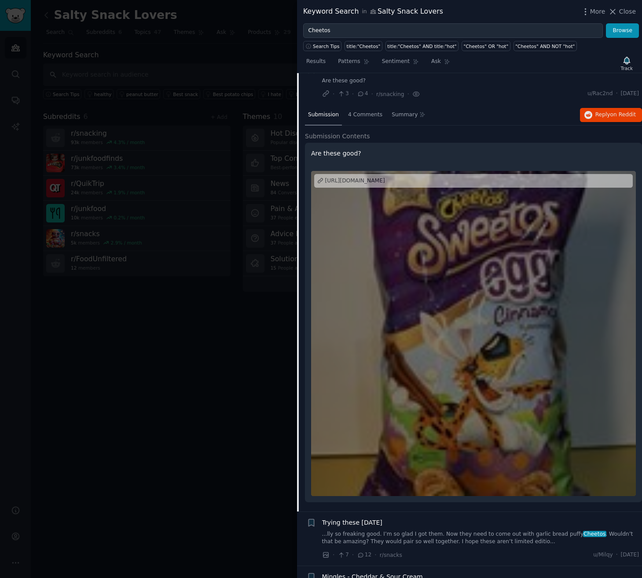
scroll to position [2971, 0]
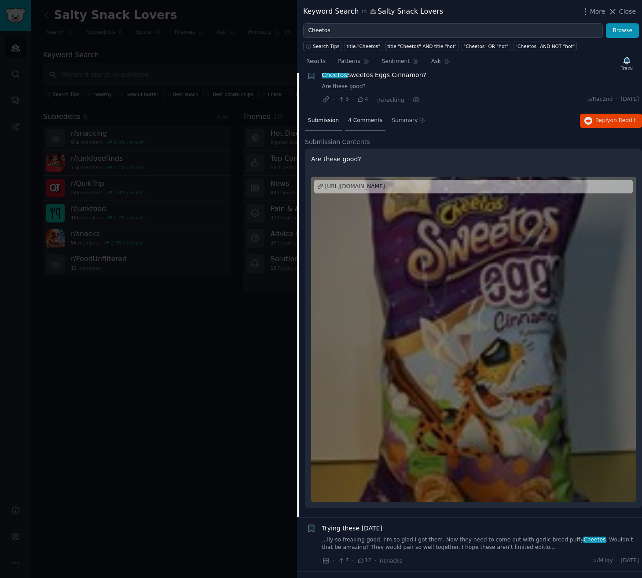
click at [356, 117] on span "4 Comments" at bounding box center [365, 121] width 34 height 8
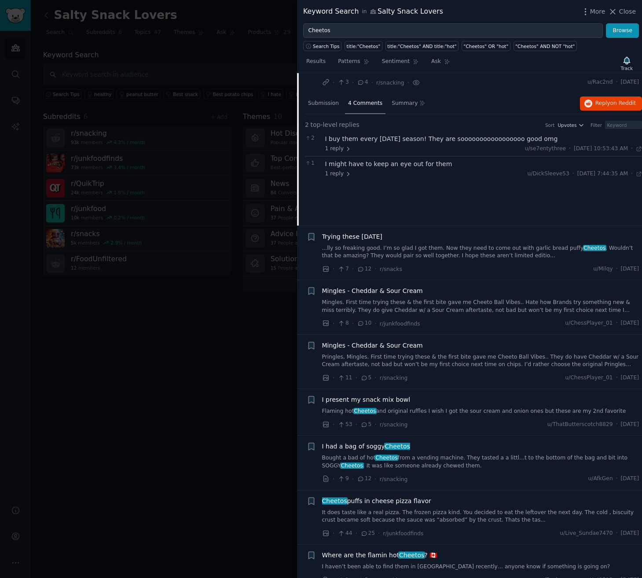
scroll to position [2988, 0]
click at [400, 245] on link "...lly so freaking good. I’m so glad I got them. Now they need to come out with…" at bounding box center [480, 252] width 317 height 15
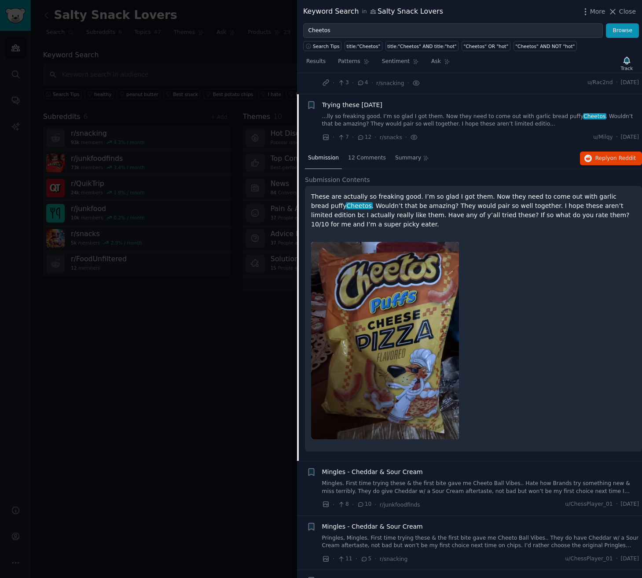
scroll to position [2978, 0]
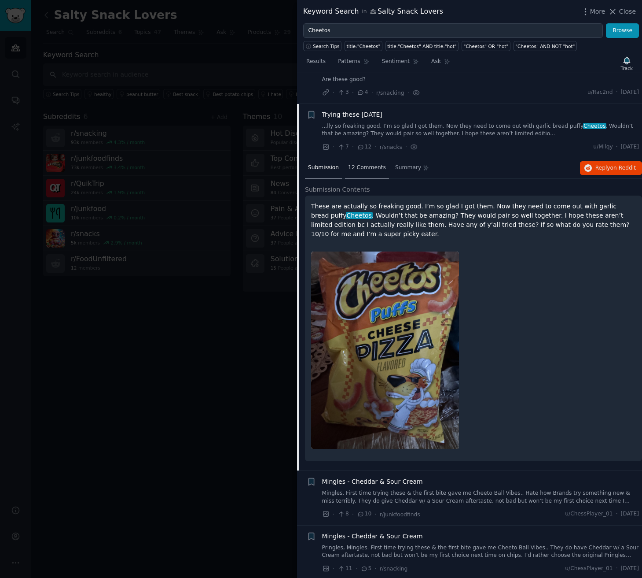
click at [360, 158] on div "12 Comments" at bounding box center [367, 168] width 44 height 21
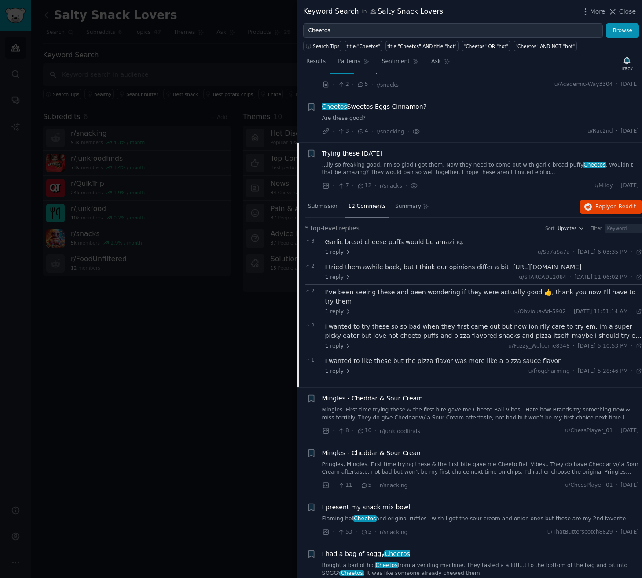
scroll to position [2894, 0]
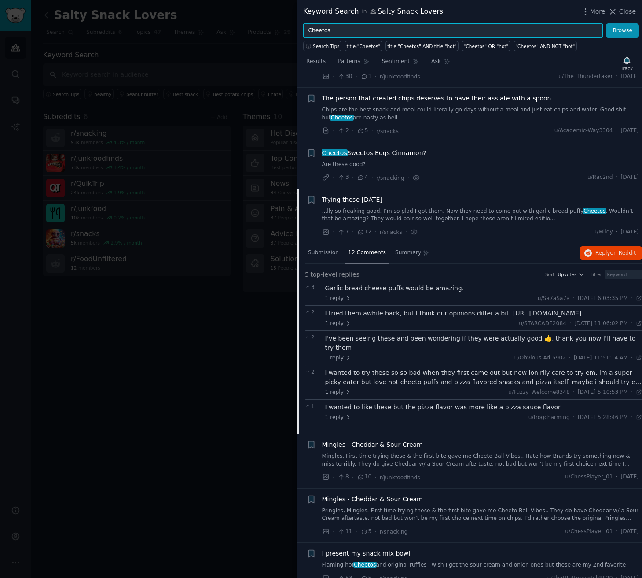
click at [339, 34] on input "Cheetos" at bounding box center [453, 30] width 300 height 15
click at [563, 30] on button "Browse" at bounding box center [622, 30] width 33 height 15
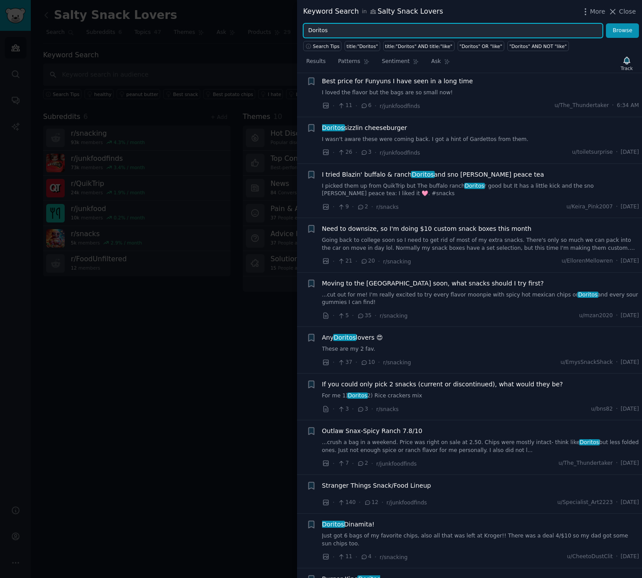
scroll to position [18, 0]
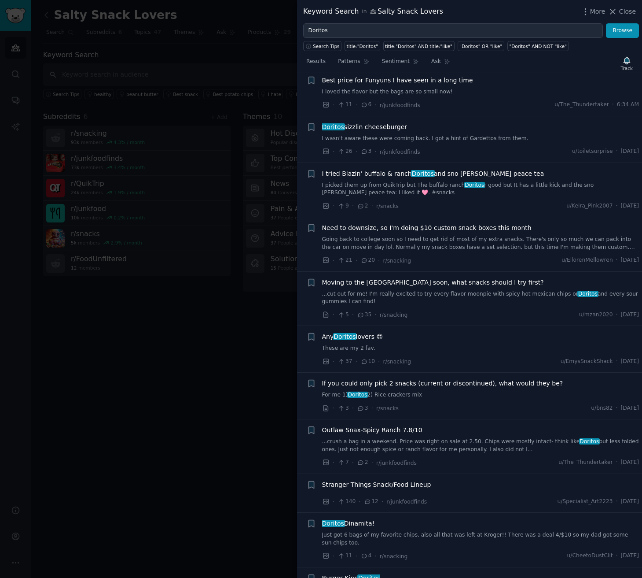
click at [364, 336] on span "Any Doritos lovers 😍" at bounding box center [352, 336] width 61 height 9
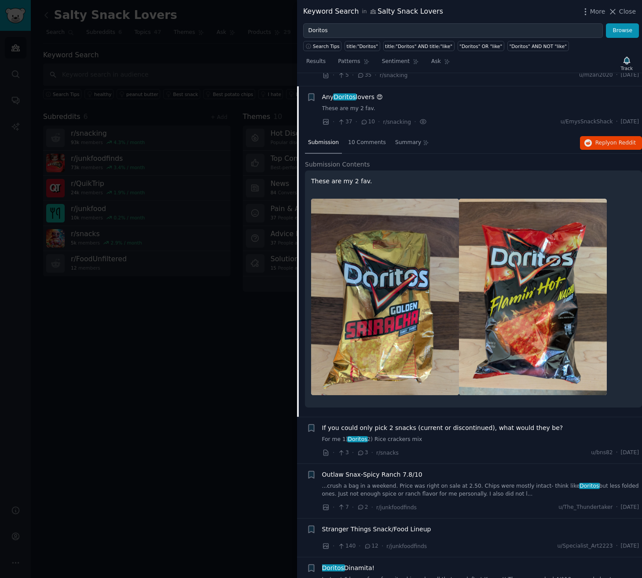
scroll to position [269, 0]
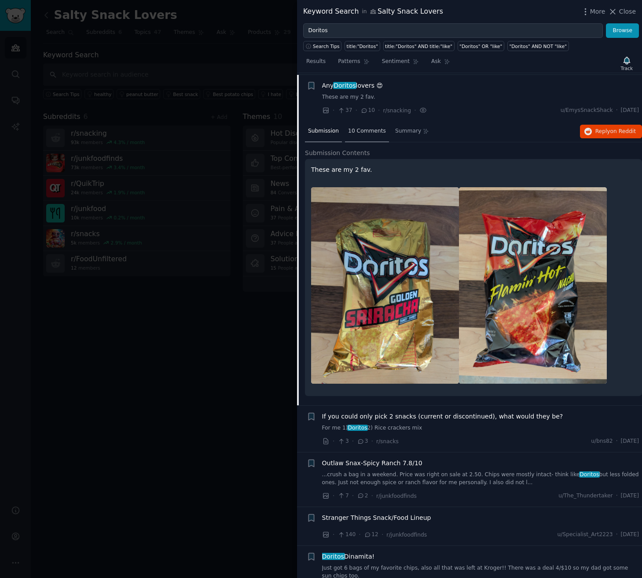
click at [375, 128] on span "10 Comments" at bounding box center [367, 131] width 38 height 8
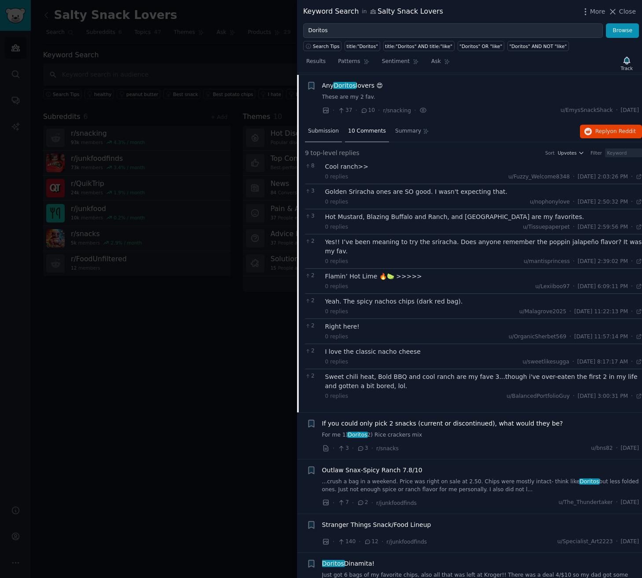
click at [324, 127] on span "Submission" at bounding box center [323, 131] width 31 height 8
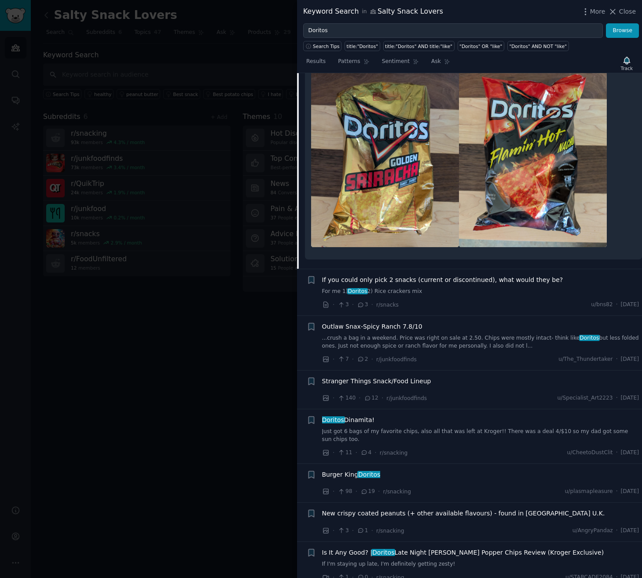
scroll to position [408, 0]
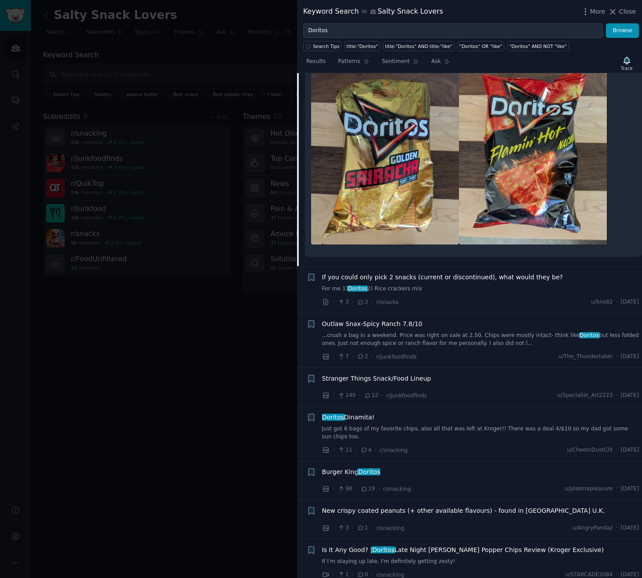
click at [458, 278] on span "If you could only pick 2 snacks (current or discontinued), what would they be?" at bounding box center [442, 276] width 241 height 9
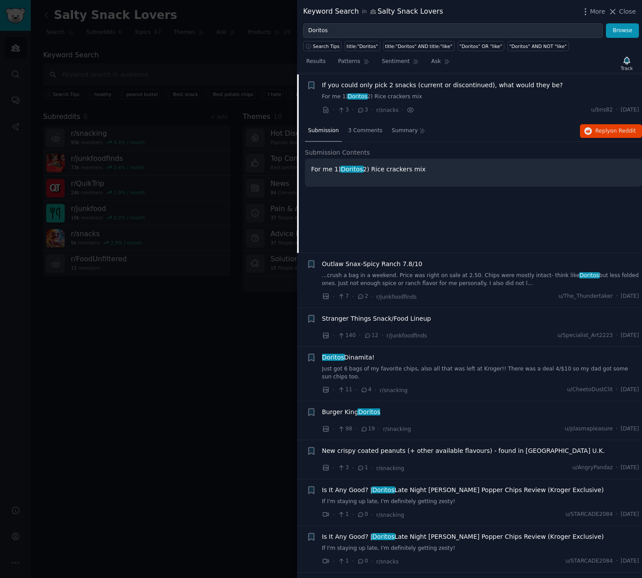
scroll to position [315, 0]
click at [378, 131] on span "3 Comments" at bounding box center [365, 132] width 34 height 8
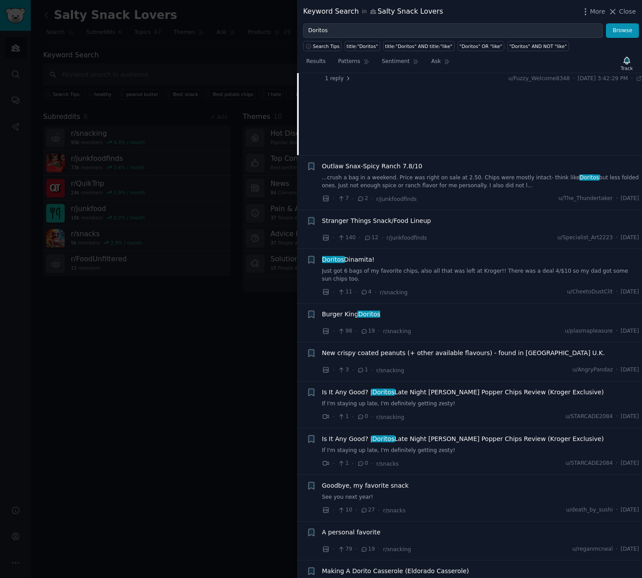
scroll to position [422, 0]
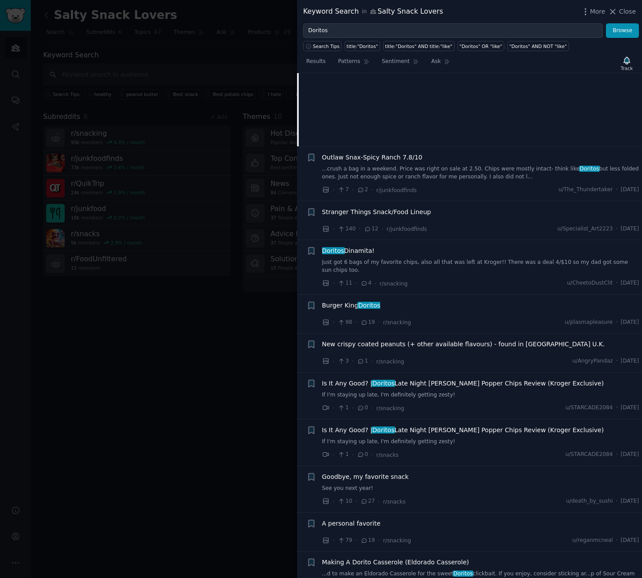
click at [402, 258] on link "Just got 6 bags of my favorite chips, also all that was left at Kroger!! There …" at bounding box center [480, 265] width 317 height 15
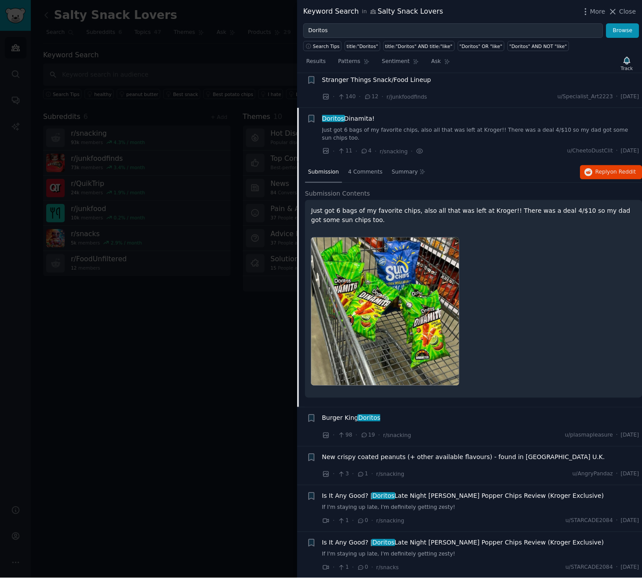
scroll to position [454, 0]
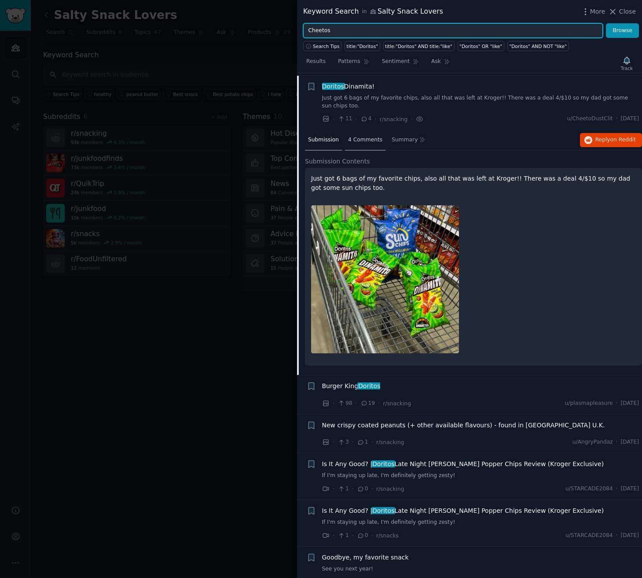
type input "Cheetos"
click at [362, 136] on span "4 Comments" at bounding box center [365, 140] width 34 height 8
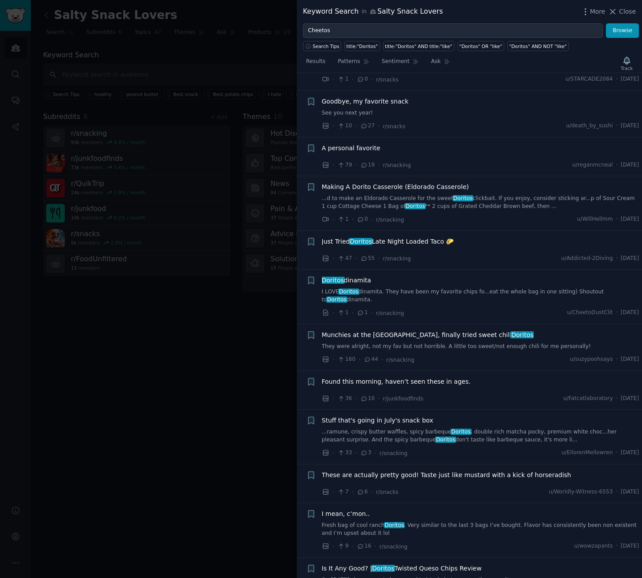
scroll to position [801, 0]
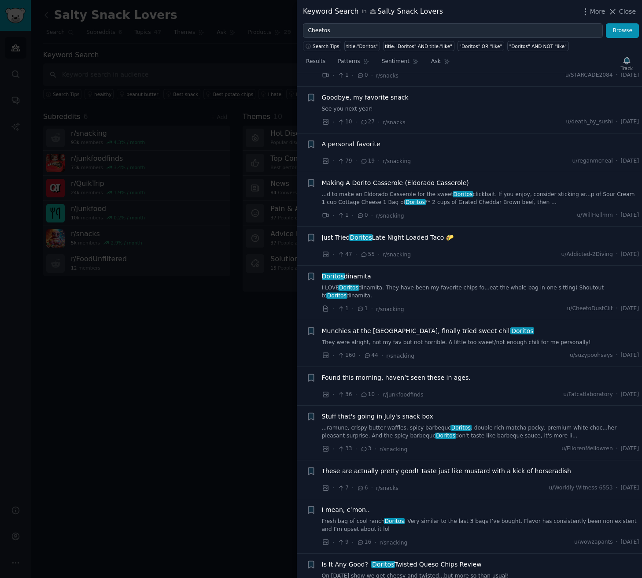
click at [406, 235] on span "Just Tried Doritos Late Night Loaded Taco 🌮" at bounding box center [388, 237] width 132 height 9
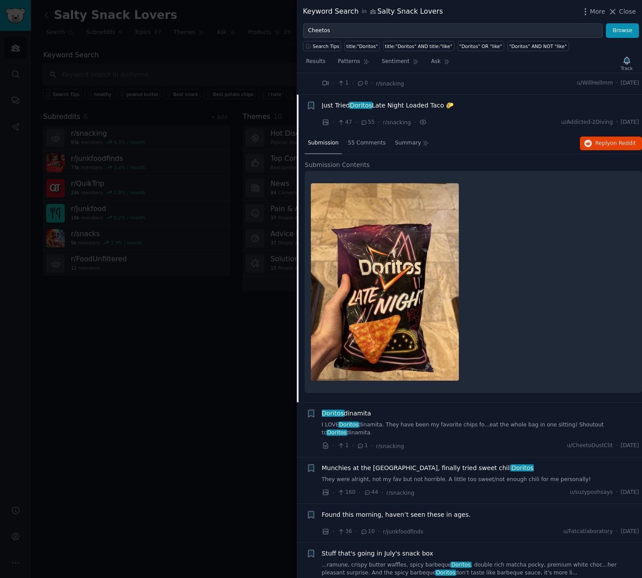
scroll to position [818, 0]
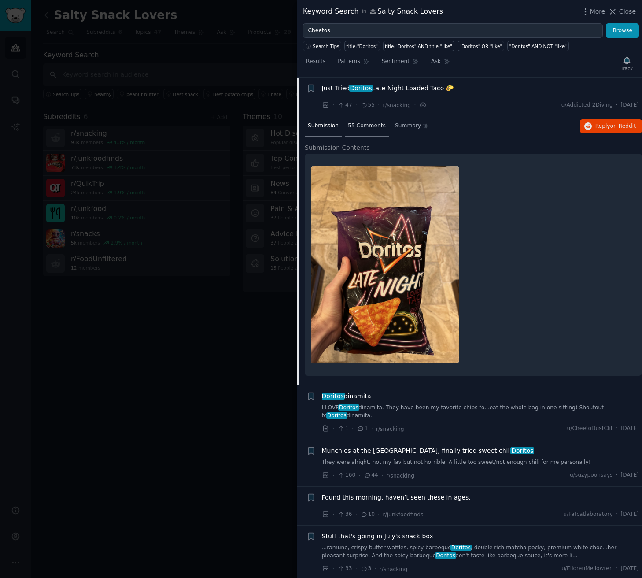
click at [368, 122] on span "55 Comments" at bounding box center [367, 126] width 38 height 8
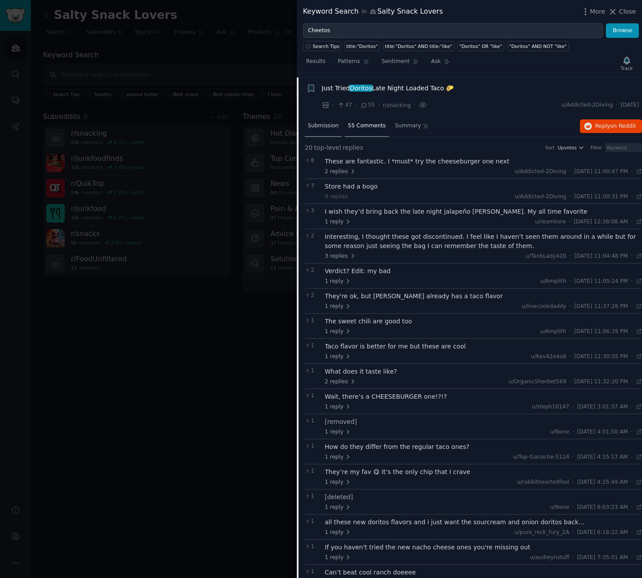
click at [323, 122] on span "Submission" at bounding box center [323, 126] width 31 height 8
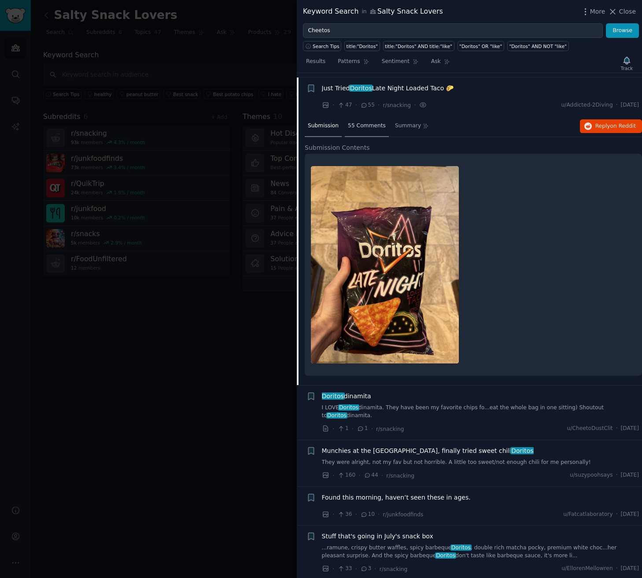
click at [370, 122] on span "55 Comments" at bounding box center [367, 126] width 38 height 8
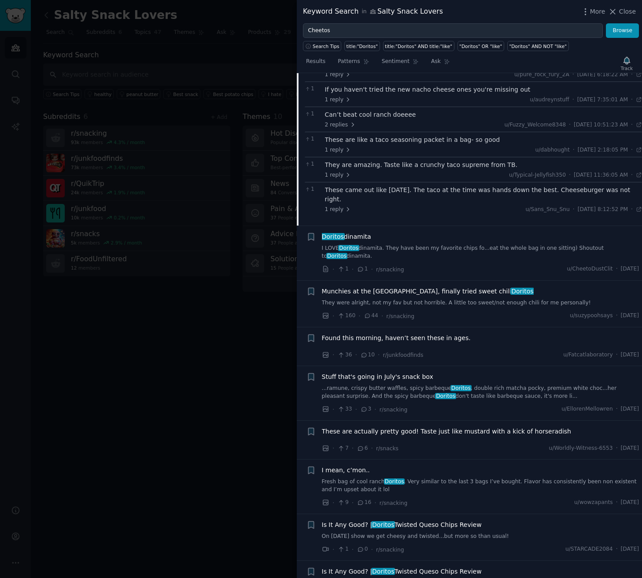
scroll to position [1283, 0]
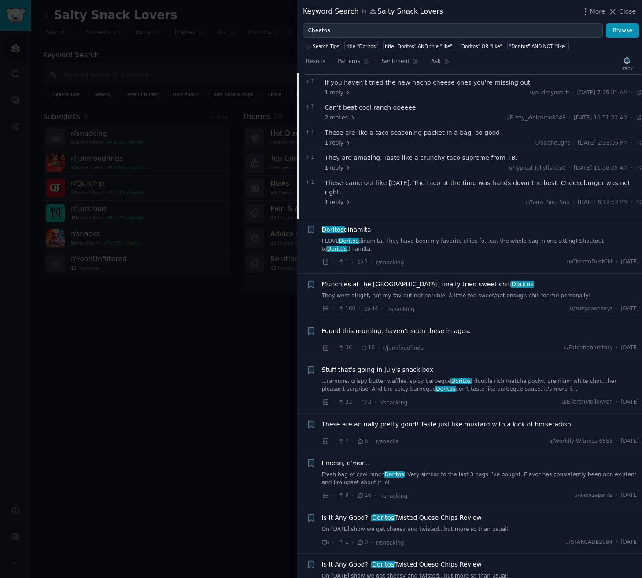
click at [447, 280] on span "Munchies at the gas station, finally tried sweet chili Doritos" at bounding box center [428, 284] width 212 height 9
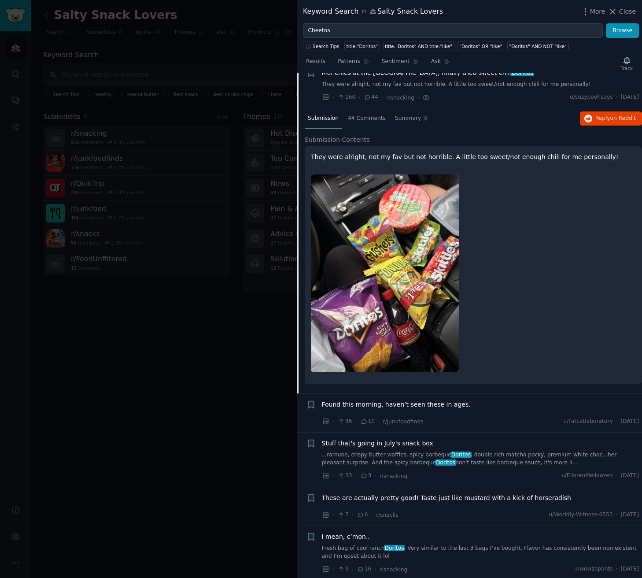
scroll to position [911, 0]
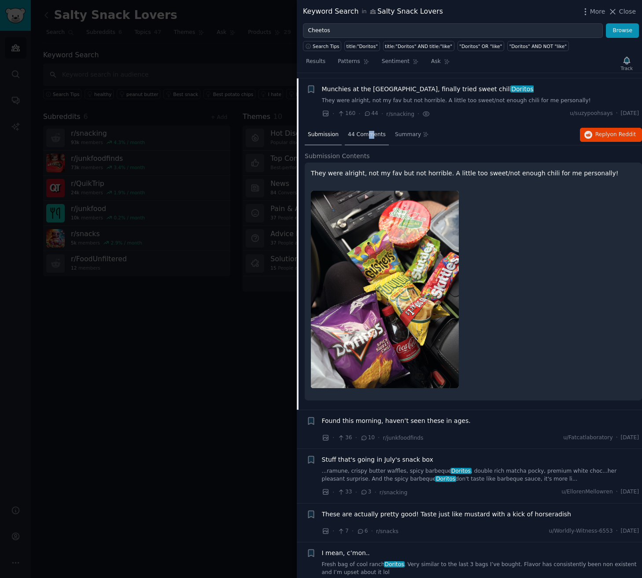
click at [373, 131] on span "44 Comments" at bounding box center [367, 135] width 38 height 8
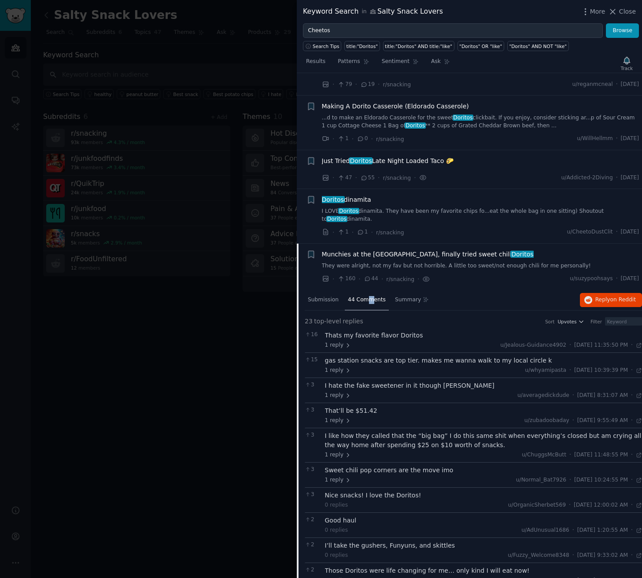
scroll to position [766, 0]
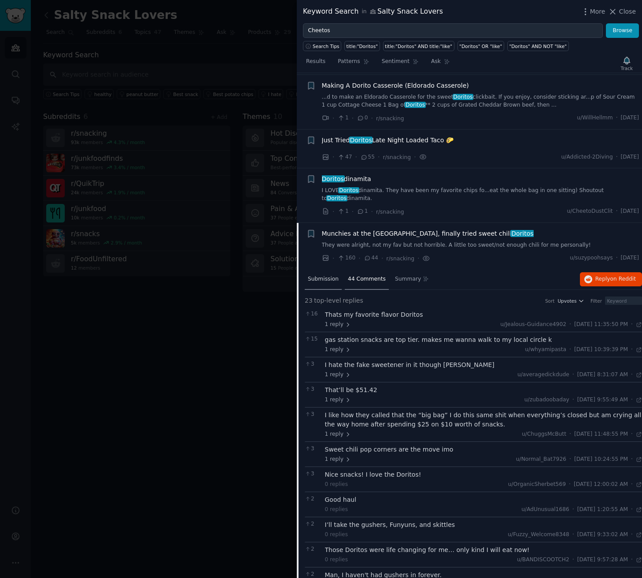
click at [327, 275] on span "Submission" at bounding box center [323, 279] width 31 height 8
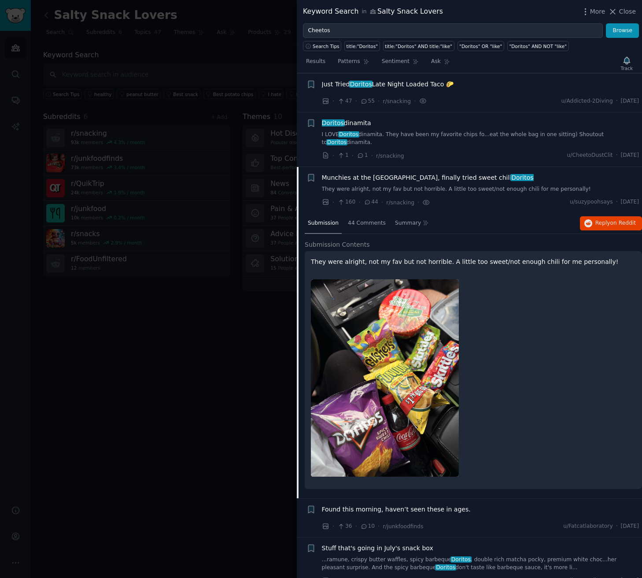
scroll to position [837, 0]
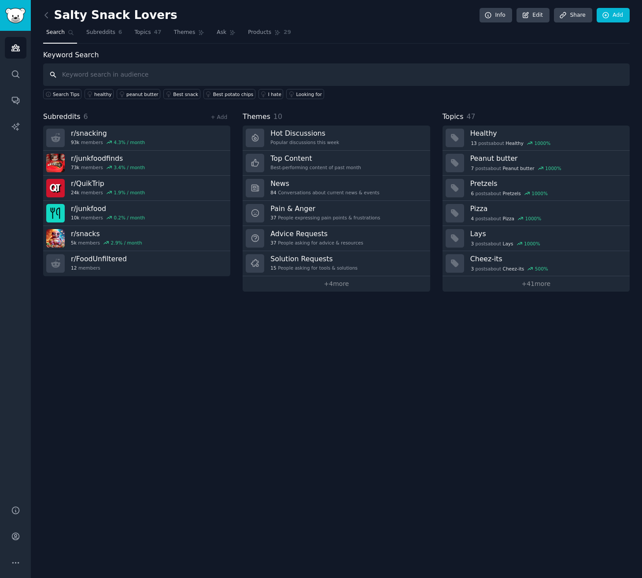
click at [195, 74] on input "text" at bounding box center [336, 74] width 586 height 22
type input "doritos"
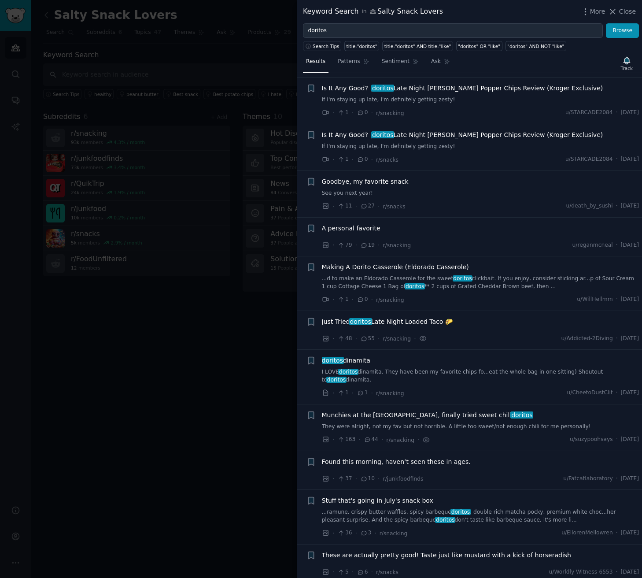
scroll to position [617, 0]
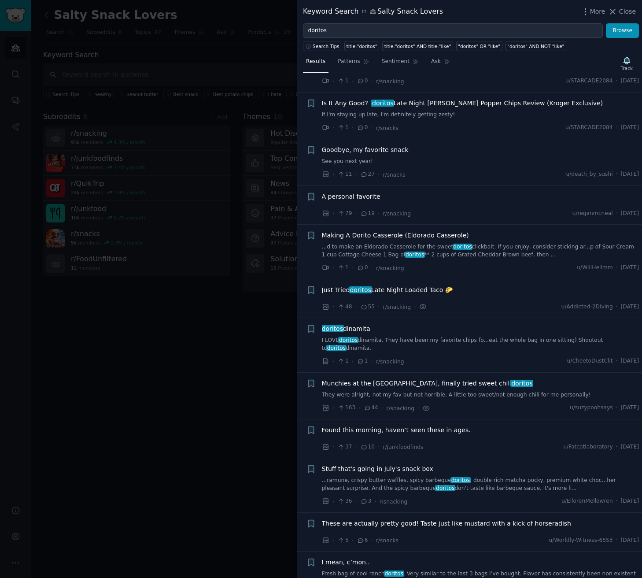
click at [387, 145] on span "Goodbye, my favorite snack" at bounding box center [365, 149] width 87 height 9
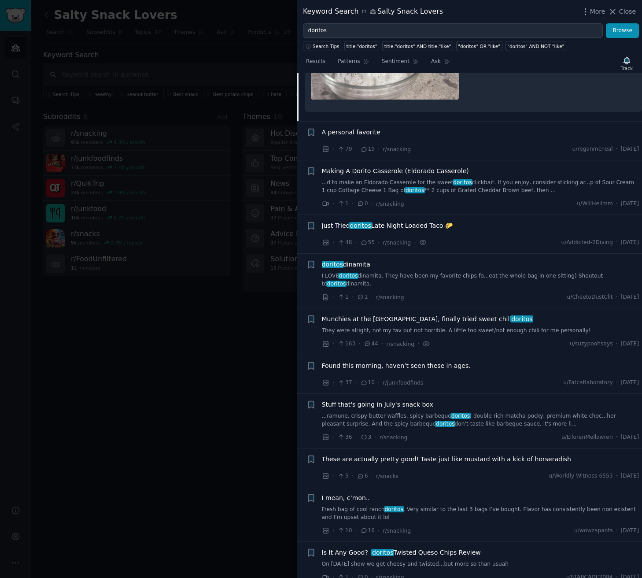
scroll to position [947, 0]
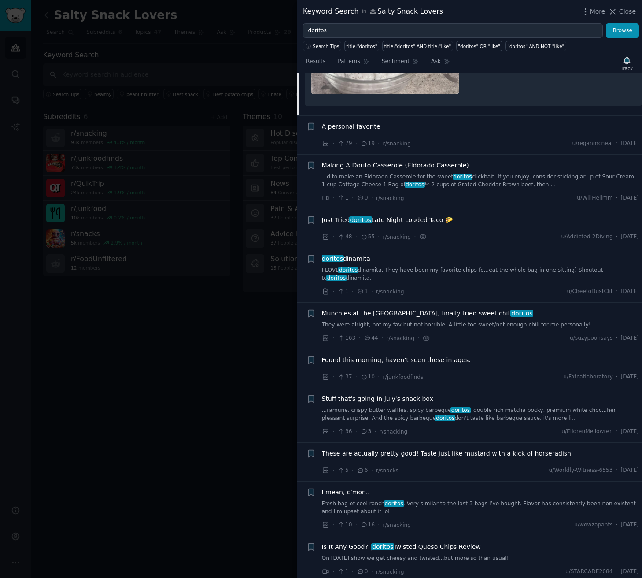
click at [424, 309] on span "Munchies at the gas station, finally tried sweet chili doritos" at bounding box center [427, 313] width 211 height 9
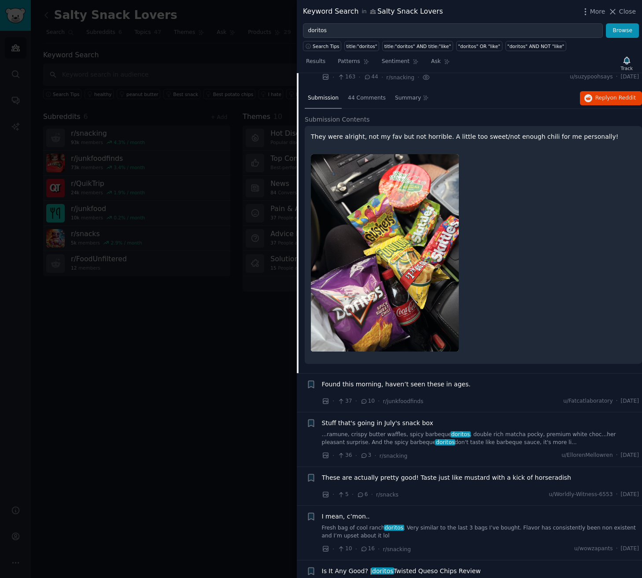
scroll to position [903, 0]
